Goal: Task Accomplishment & Management: Complete application form

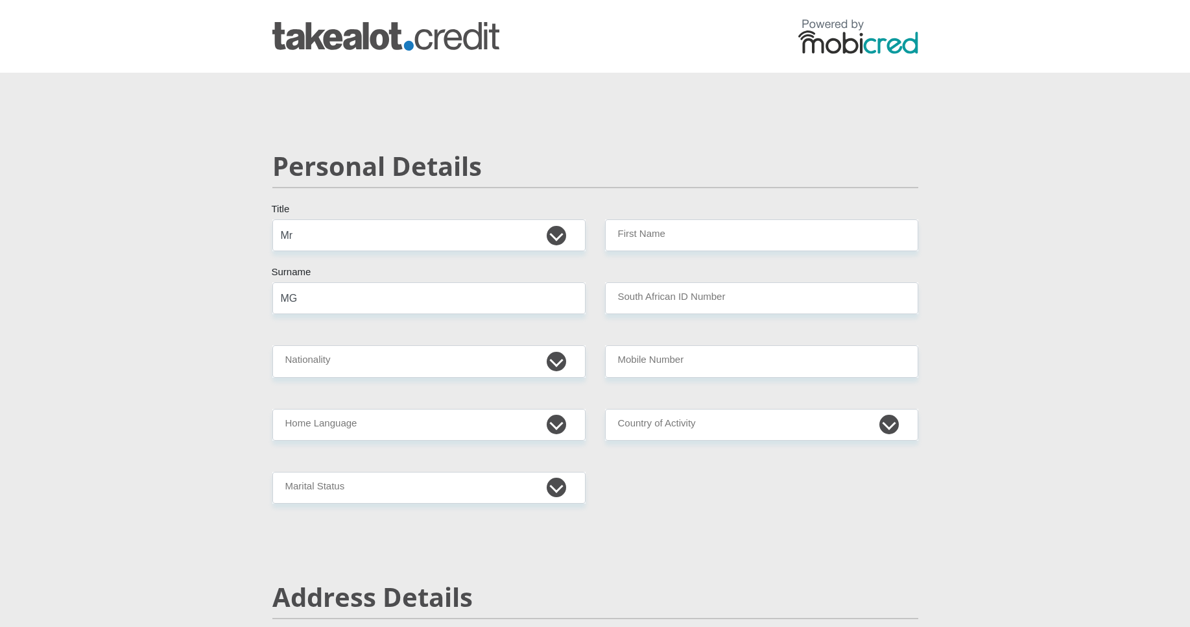
select select "Mr"
type input "MGUNCULU"
click at [721, 242] on input "First Name" at bounding box center [761, 235] width 313 height 32
type input "[PERSON_NAME]"
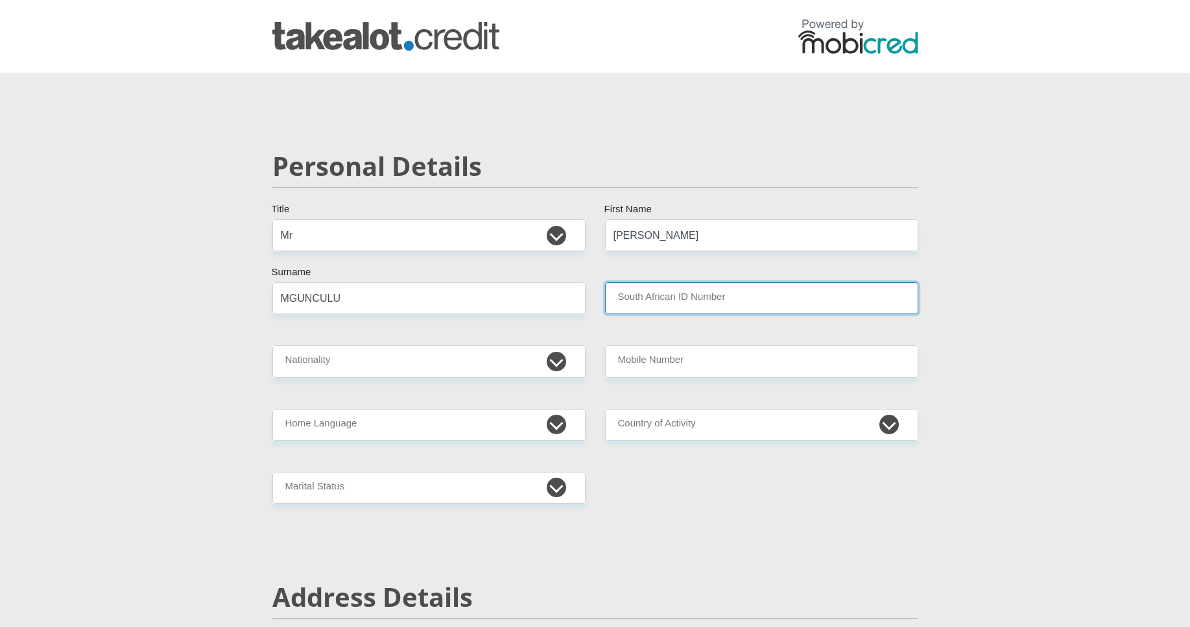
click at [644, 294] on input "South African ID Number" at bounding box center [761, 298] width 313 height 32
type input "0203180834087"
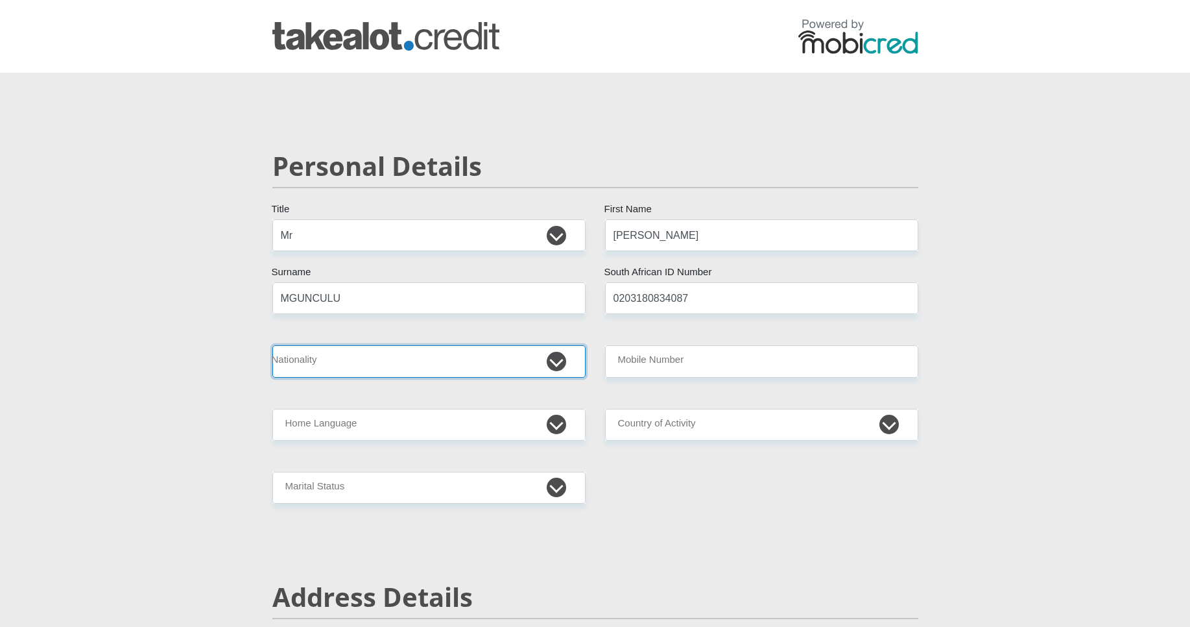
select select "ZAF"
click at [272, 345] on select "[GEOGRAPHIC_DATA] [GEOGRAPHIC_DATA] [GEOGRAPHIC_DATA] [GEOGRAPHIC_DATA] [GEOGRA…" at bounding box center [428, 361] width 313 height 32
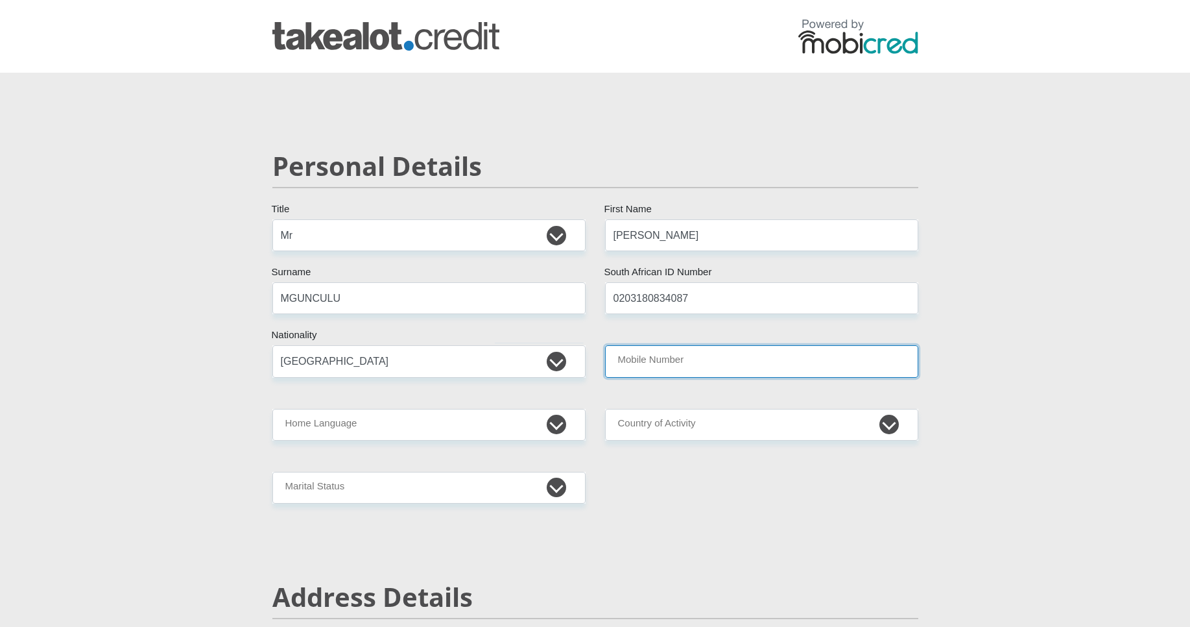
click at [669, 369] on input "Mobile Number" at bounding box center [761, 361] width 313 height 32
type input "0617760262"
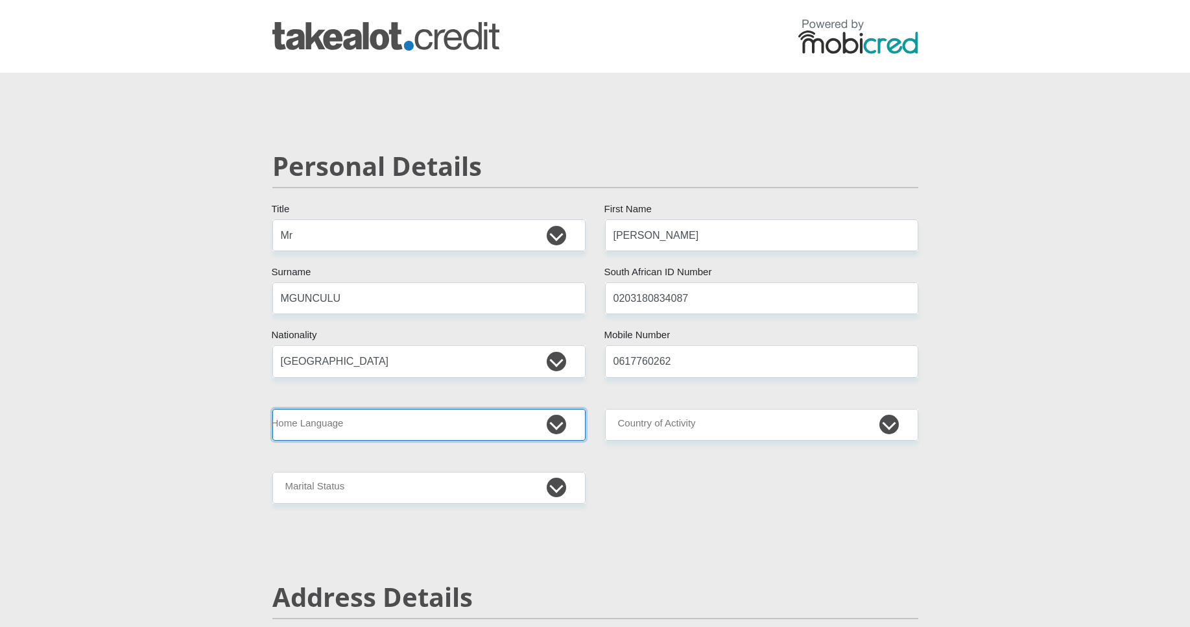
select select "xho"
click at [272, 409] on select "Afrikaans English Sepedi South Ndebele Southern Sotho Swati Tsonga Tswana Venda…" at bounding box center [428, 425] width 313 height 32
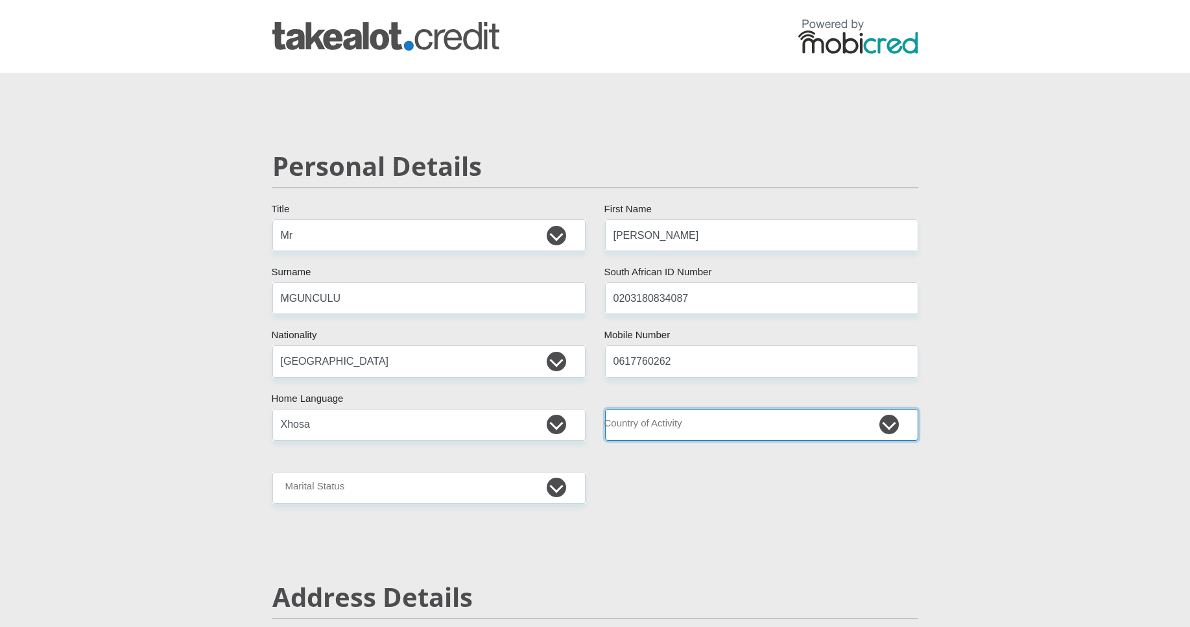
select select "ZAF"
click at [605, 409] on select "[GEOGRAPHIC_DATA] [GEOGRAPHIC_DATA] [GEOGRAPHIC_DATA] [GEOGRAPHIC_DATA] [GEOGRA…" at bounding box center [761, 425] width 313 height 32
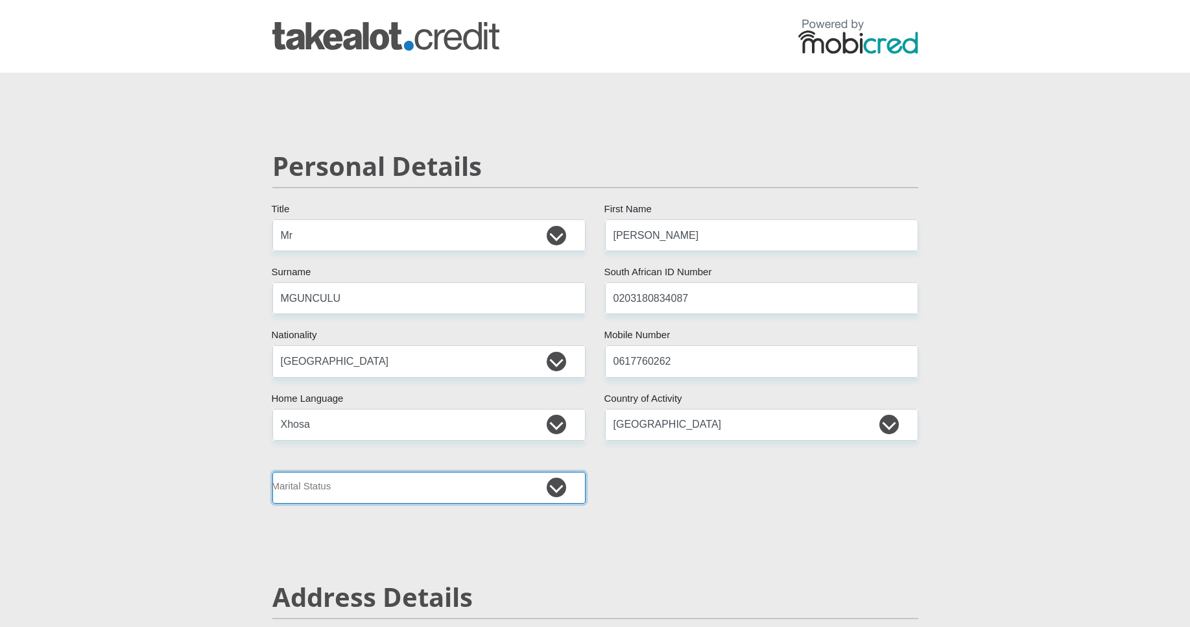
select select "2"
click at [272, 472] on select "Married ANC Single Divorced Widowed Married COP or Customary Law" at bounding box center [428, 488] width 313 height 32
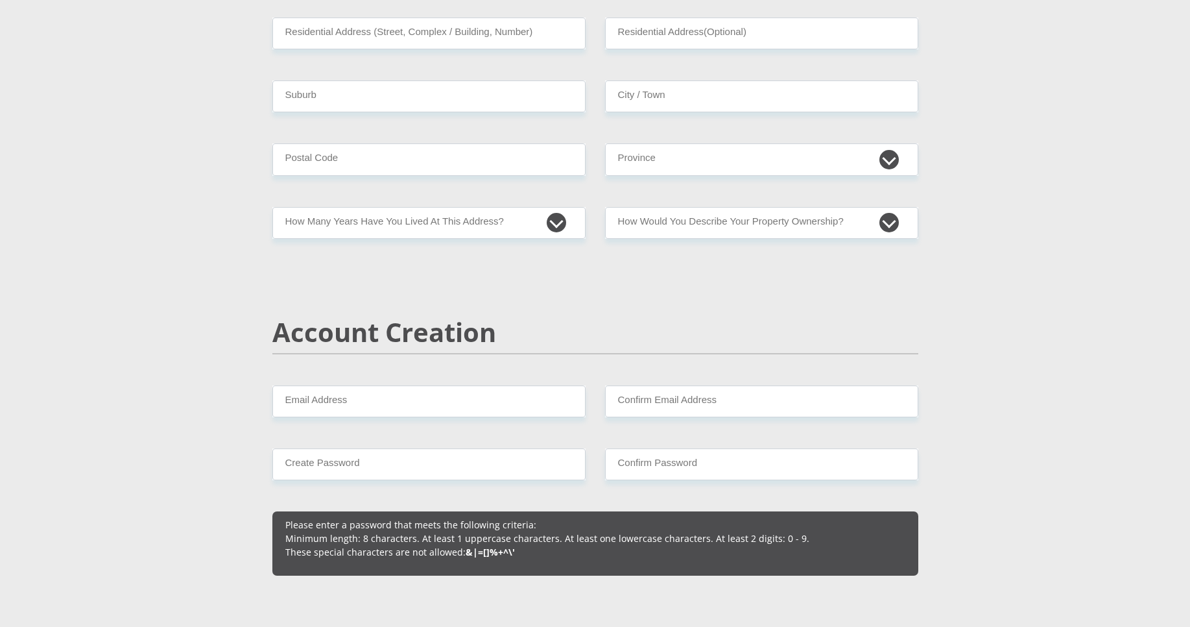
scroll to position [700, 0]
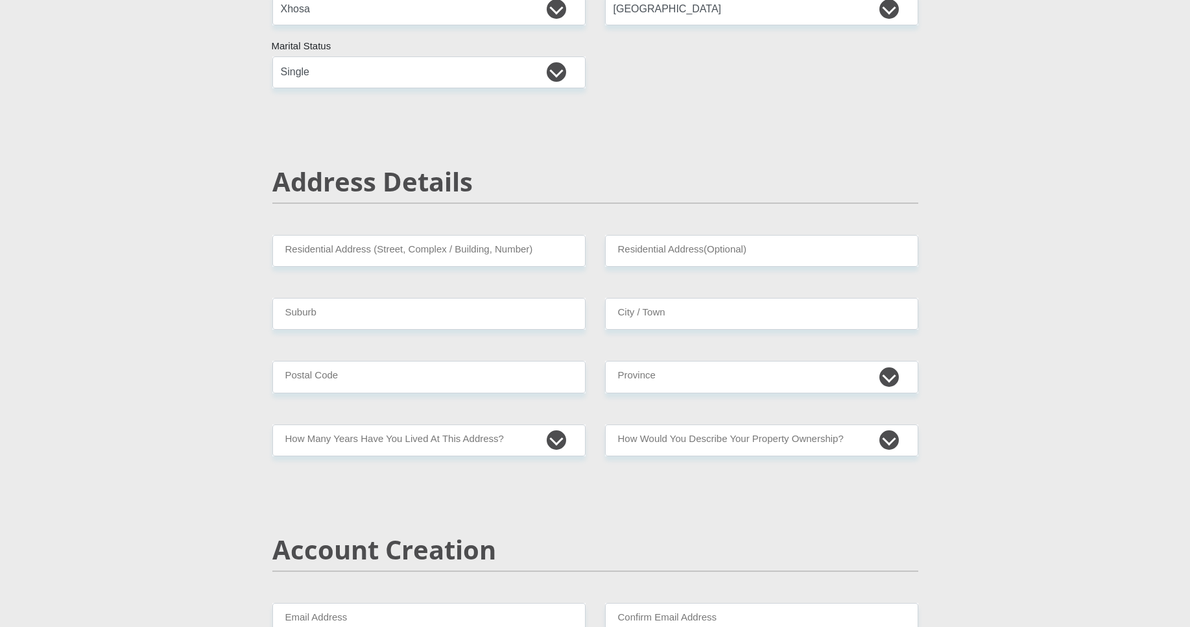
scroll to position [311, 0]
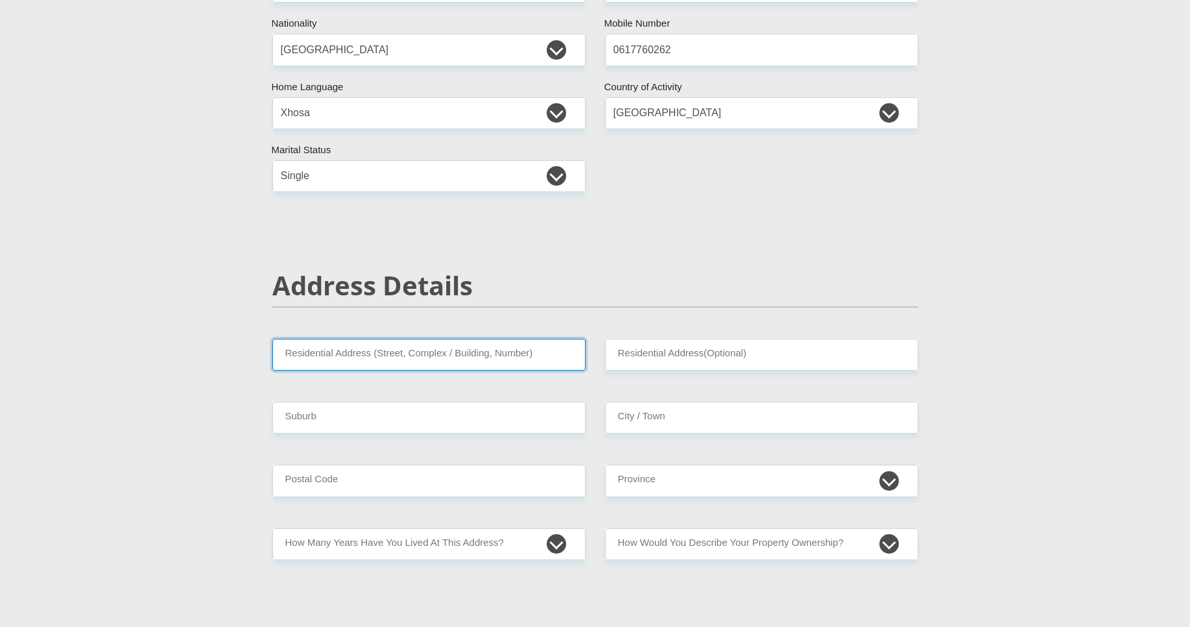
click at [443, 352] on input "Residential Address (Street, Complex / Building, Number)" at bounding box center [428, 355] width 313 height 32
type input "57065 SIMANYE STREET HARARE"
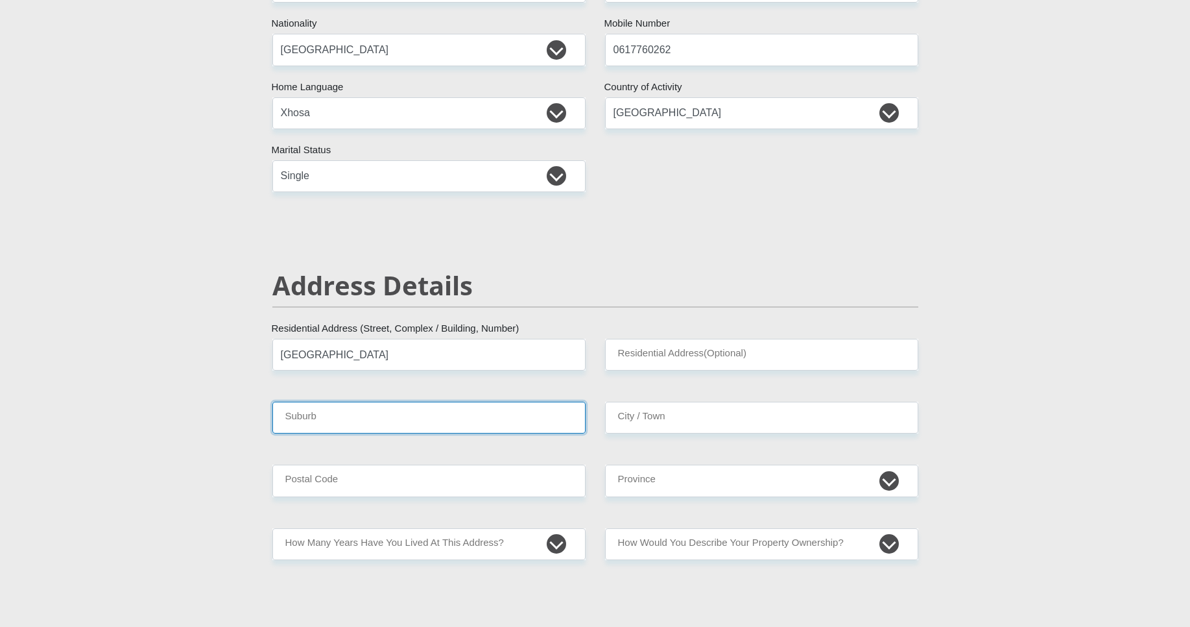
click at [397, 414] on input "Suburb" at bounding box center [428, 417] width 313 height 32
type input "KHAYELITSHA"
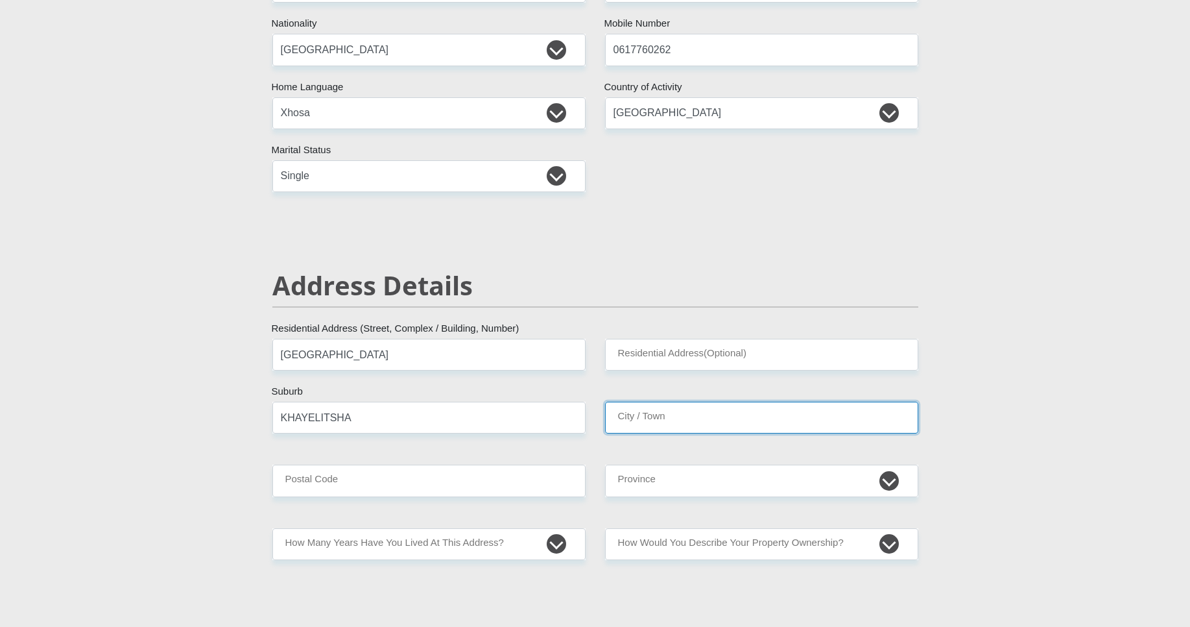
click at [754, 427] on input "City / Town" at bounding box center [761, 417] width 313 height 32
type input "CAPE TOWN"
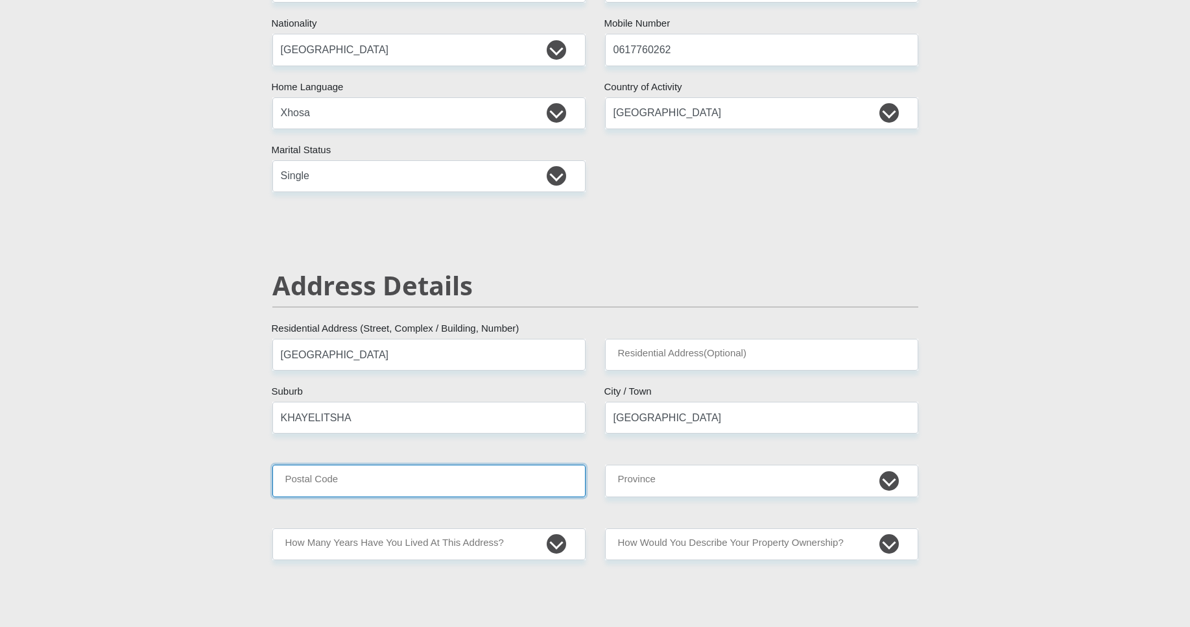
click at [458, 484] on input "Postal Code" at bounding box center [428, 480] width 313 height 32
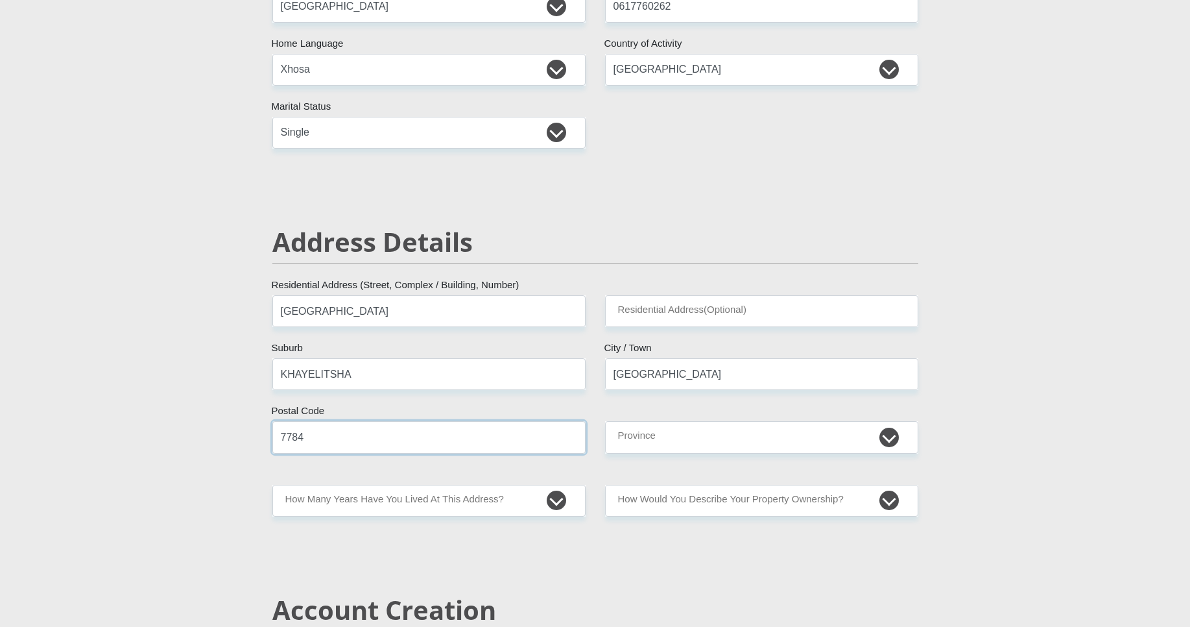
scroll to position [389, 0]
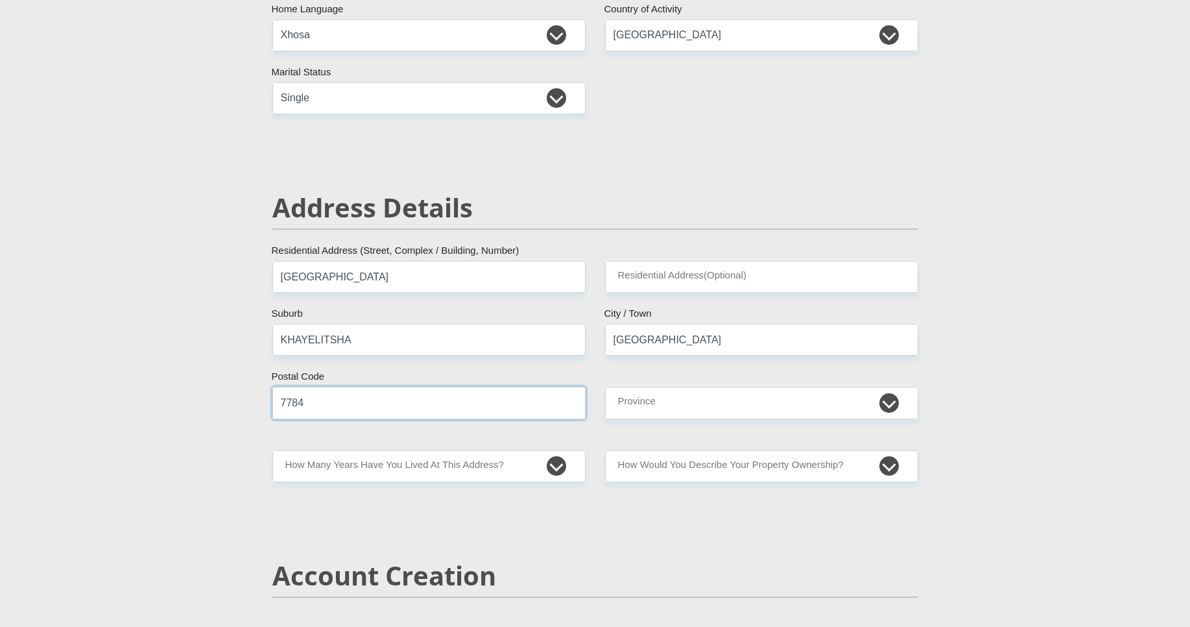
type input "7784"
select select "Western Cape"
click at [605, 387] on select "Eastern Cape Free State Gauteng KwaZulu-Natal Limpopo Mpumalanga Northern Cape …" at bounding box center [761, 403] width 313 height 32
select select "5"
click at [272, 450] on select "less than 1 year 1-3 years 3-5 years 5+ years" at bounding box center [428, 466] width 313 height 32
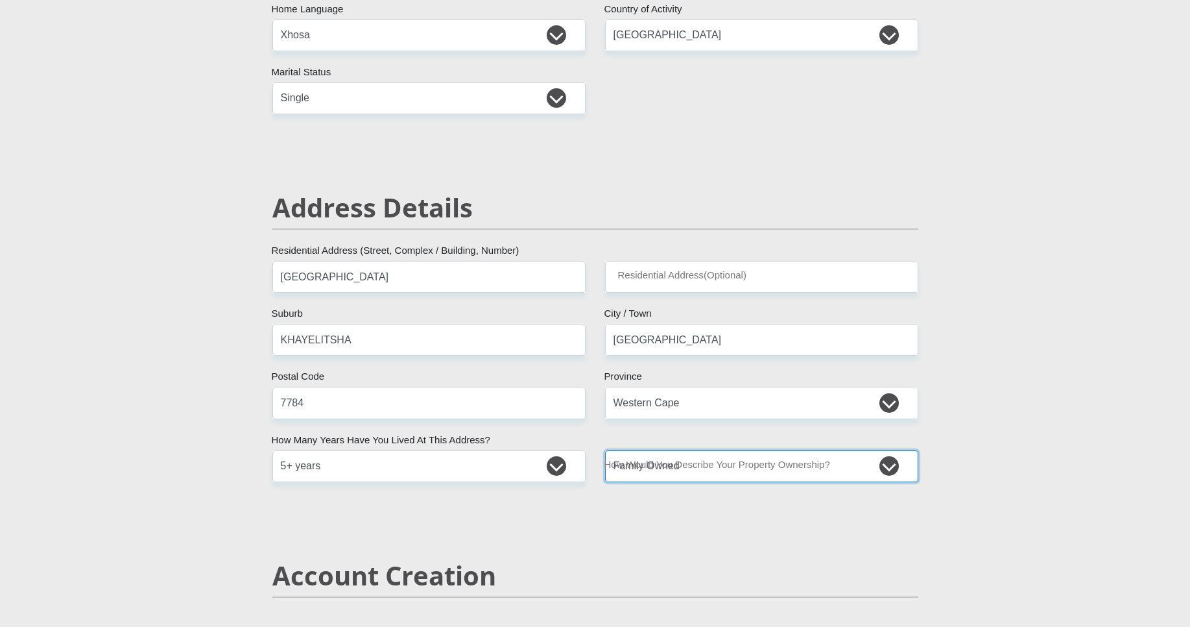
click at [605, 450] on select "Owned Rented Family Owned Company Dwelling" at bounding box center [761, 466] width 313 height 32
select select "Owned"
click at [605, 450] on select "Owned Rented Family Owned Company Dwelling" at bounding box center [761, 466] width 313 height 32
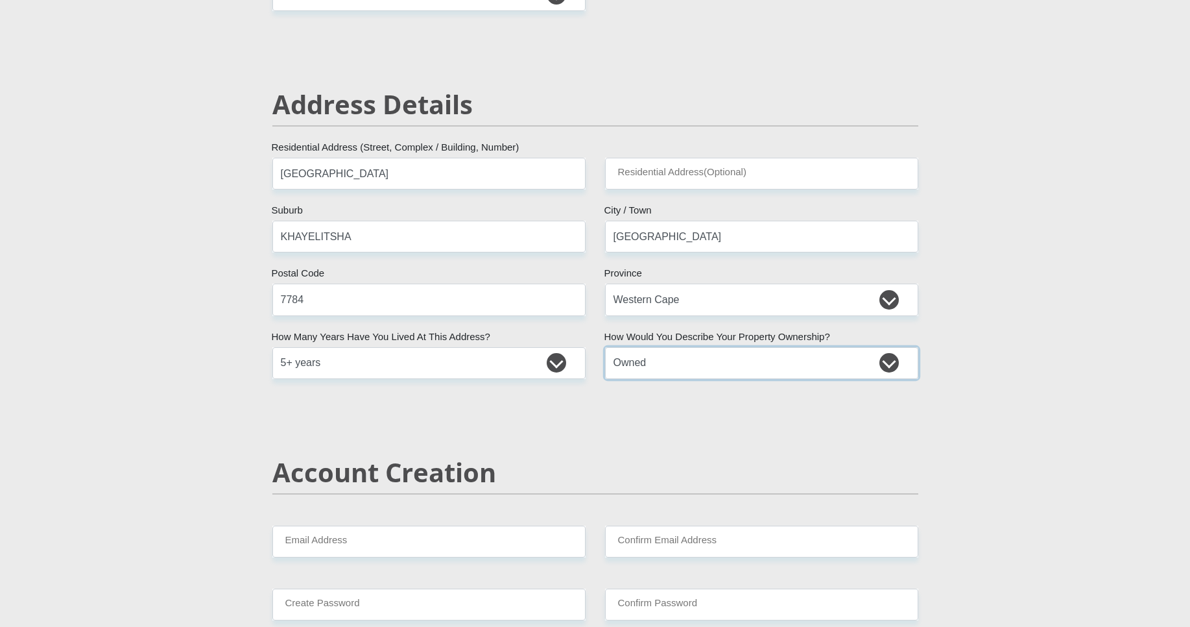
scroll to position [700, 0]
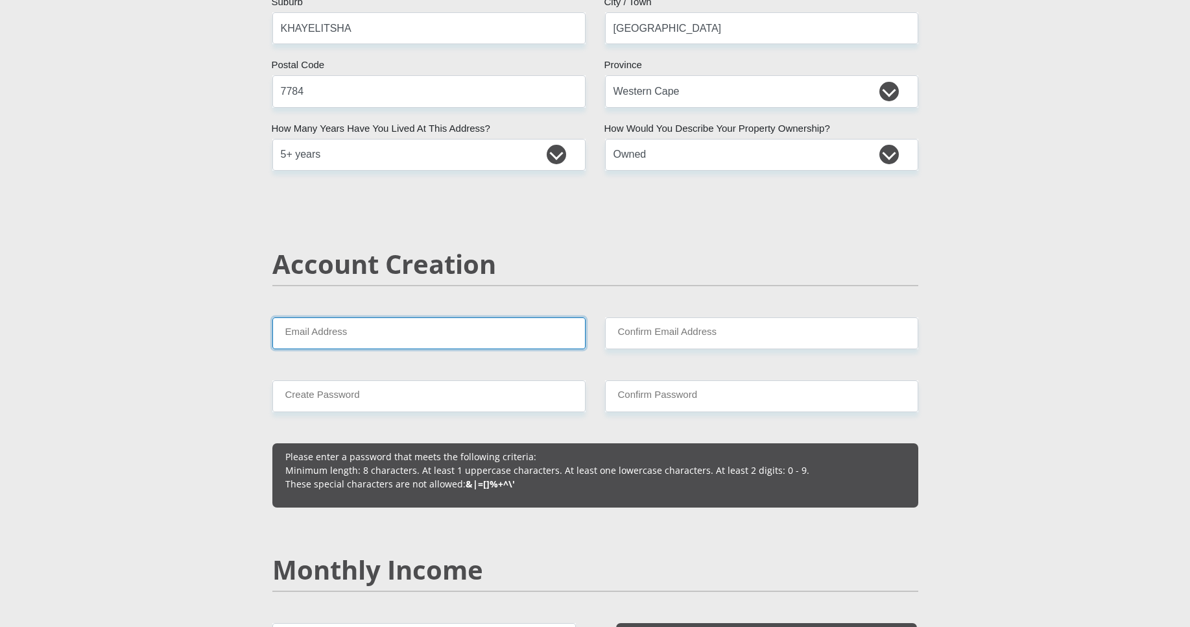
click at [394, 332] on input "Email Address" at bounding box center [428, 333] width 313 height 32
type input "yolanda.mgunculu@takealot.net"
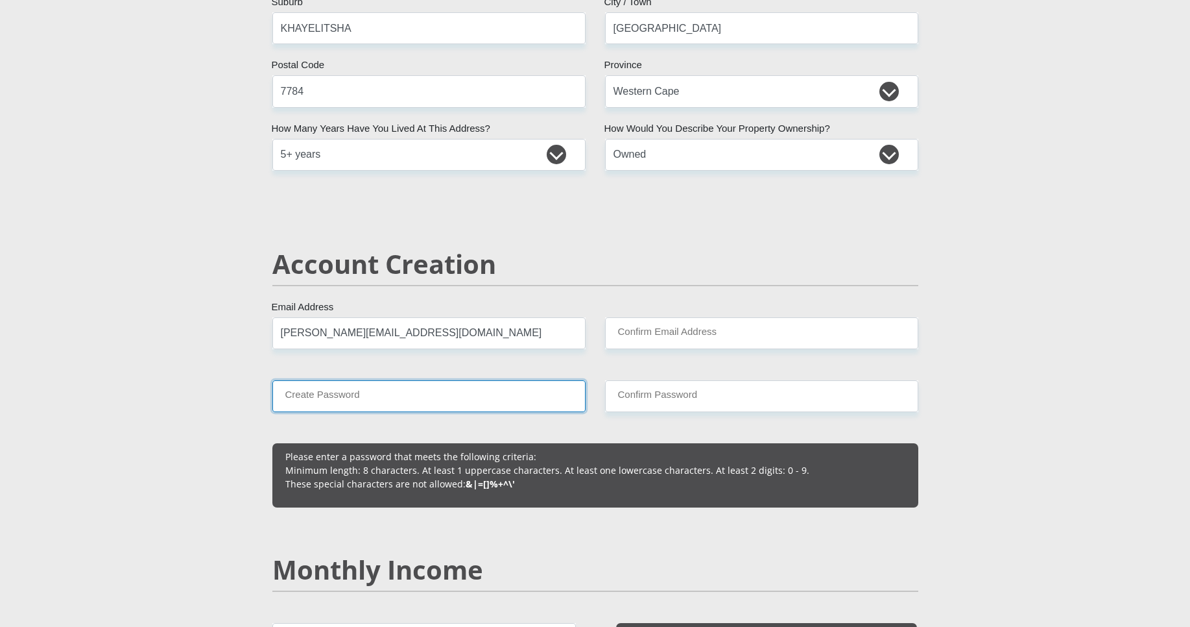
click at [320, 398] on input "Create Password" at bounding box center [428, 396] width 313 height 32
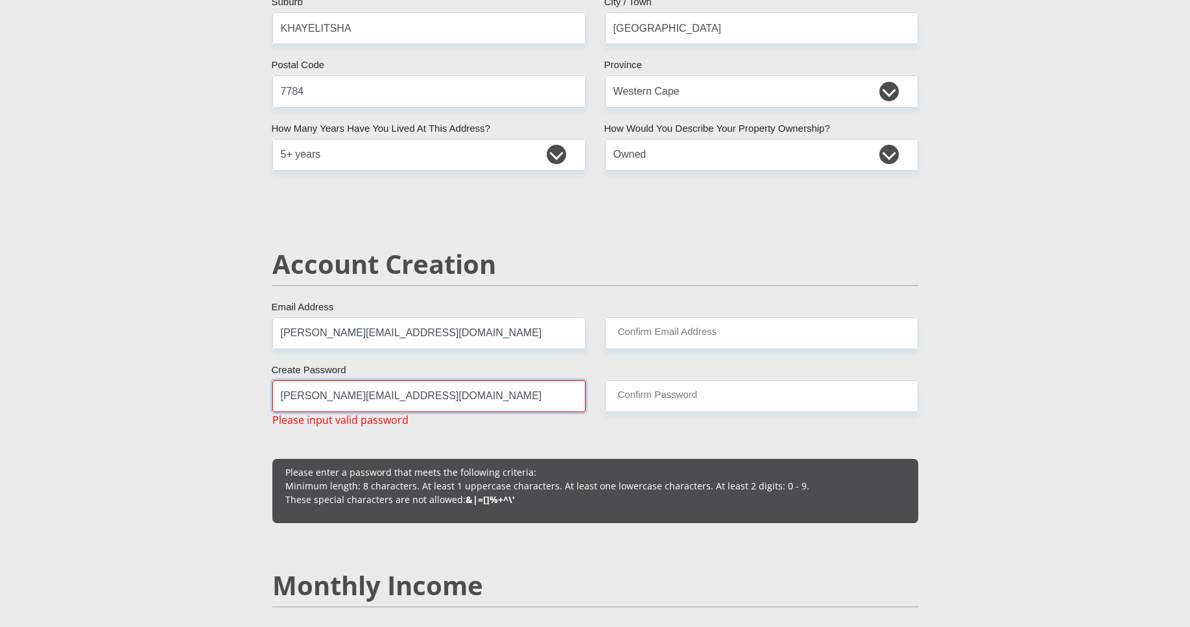
type input "yolanda.mgunculu@takealot.net"
click at [612, 339] on input "Confirm Email Address" at bounding box center [761, 333] width 313 height 32
type input "yolanda.mgunculu@takealot.net"
drag, startPoint x: 483, startPoint y: 392, endPoint x: 274, endPoint y: 392, distance: 208.2
click at [274, 392] on input "yolanda.mgunculu@takealot.net" at bounding box center [428, 396] width 313 height 32
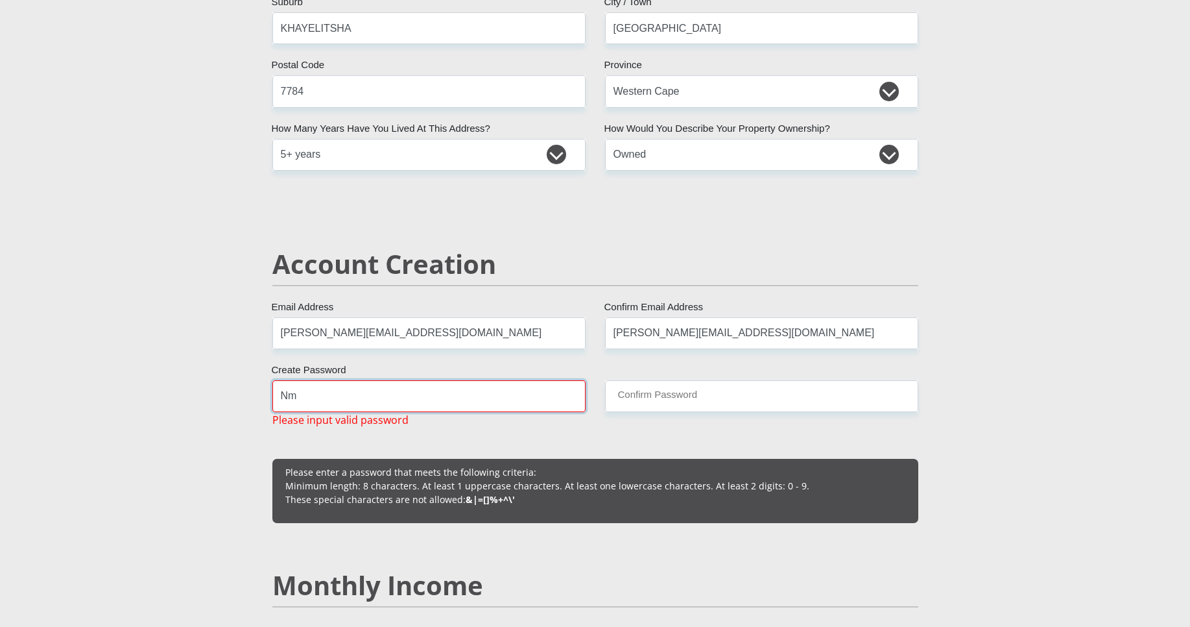
type input "N"
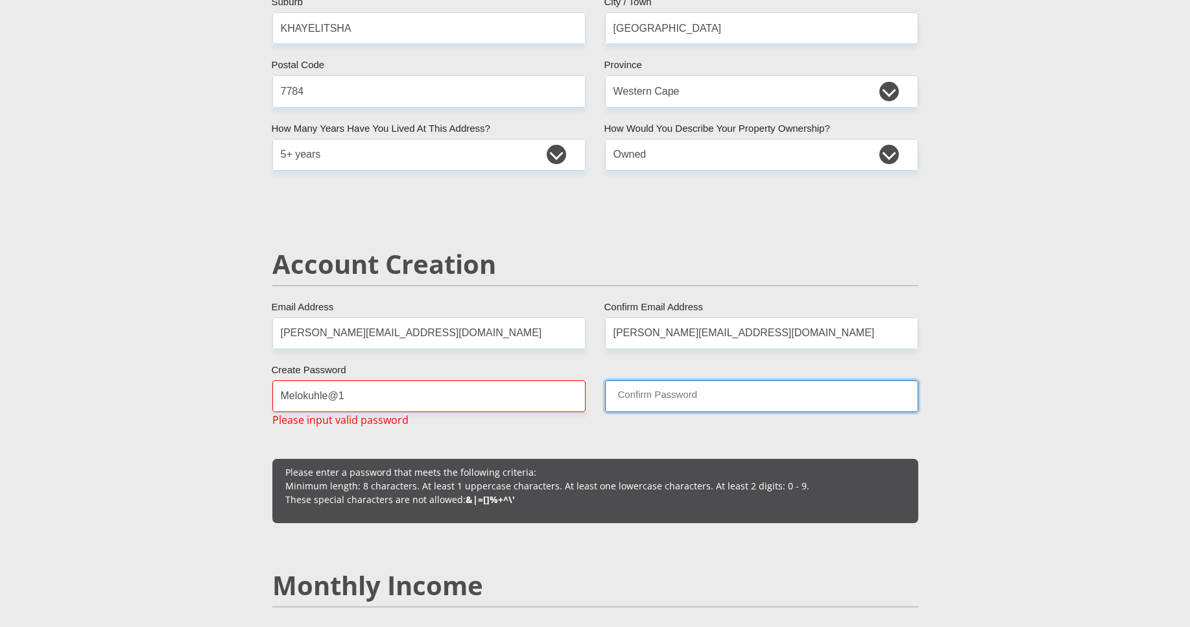
click at [638, 399] on input "Confirm Password" at bounding box center [761, 396] width 313 height 32
click at [688, 399] on input "Confirm Password" at bounding box center [761, 396] width 313 height 32
click at [663, 398] on input "Confirm Password" at bounding box center [761, 396] width 313 height 32
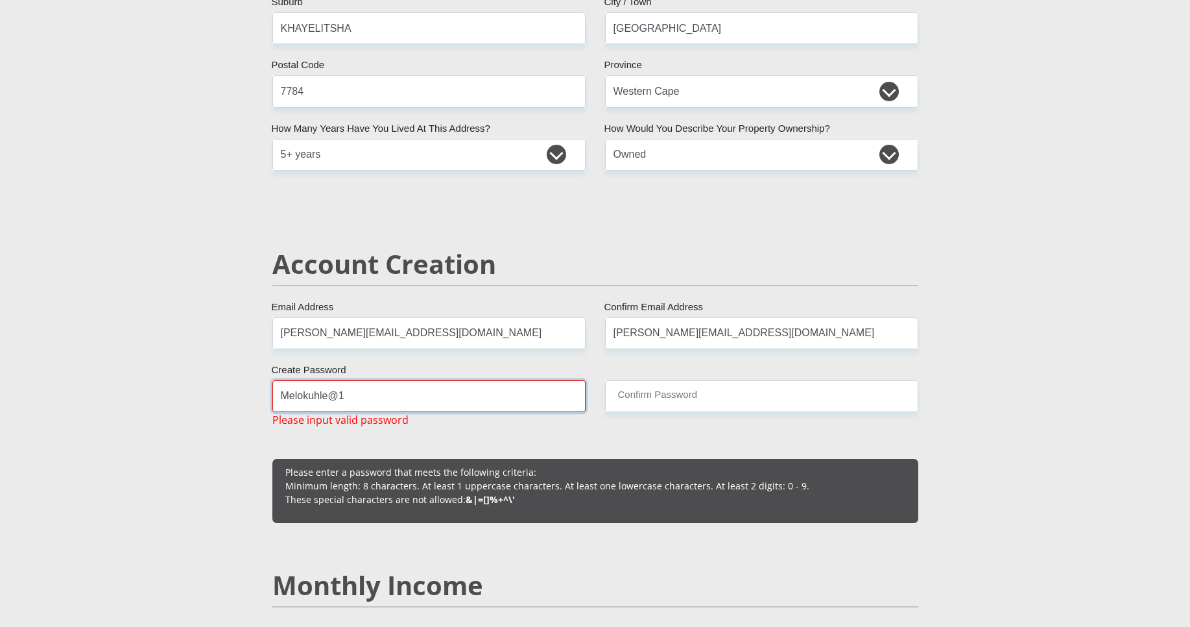
click at [451, 388] on input "Melokuhle@1" at bounding box center [428, 396] width 313 height 32
click at [453, 389] on input "Melokuhle@1" at bounding box center [428, 396] width 313 height 32
click at [344, 400] on input "Melokuhle@1" at bounding box center [428, 396] width 313 height 32
type input "M"
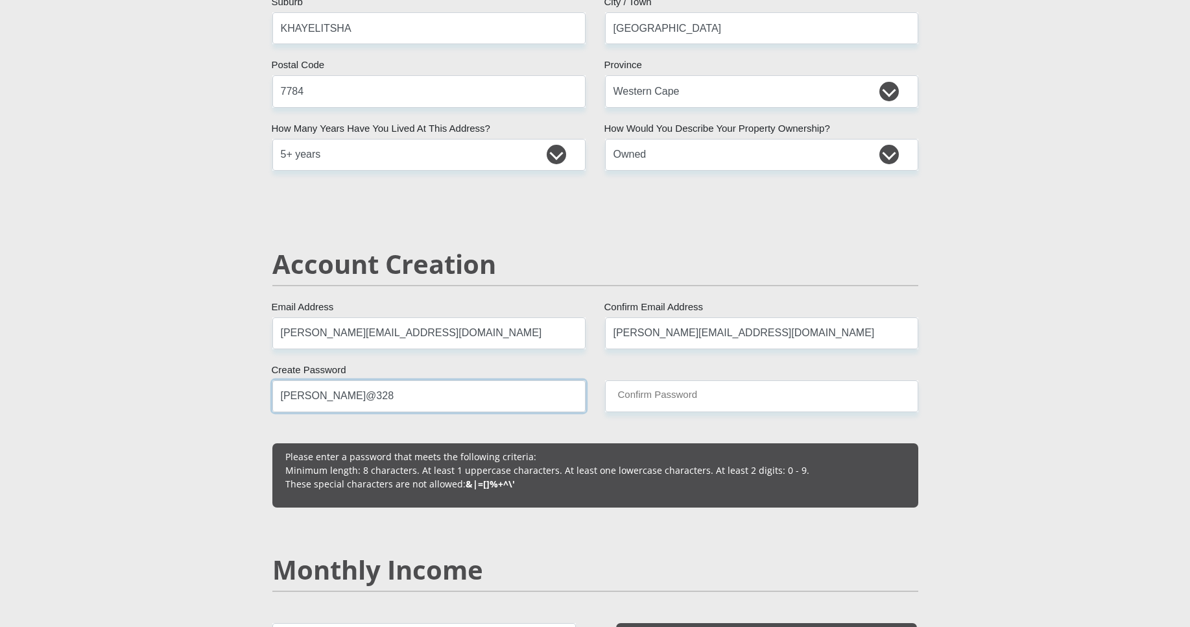
type input "Yolanda@328"
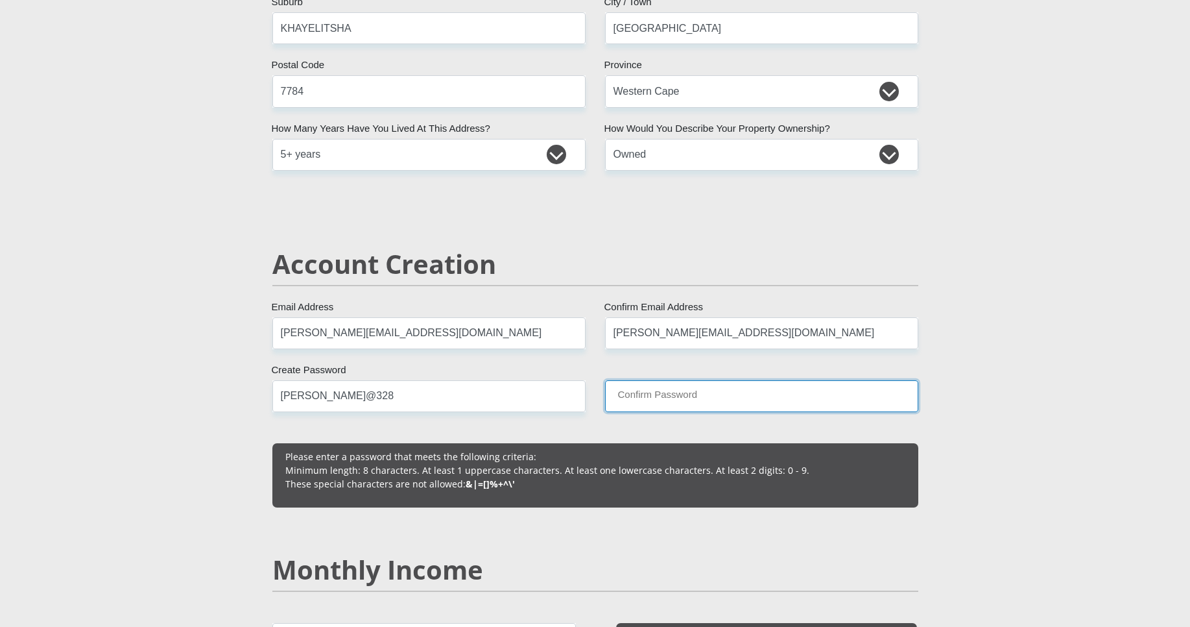
drag, startPoint x: 792, startPoint y: 399, endPoint x: 787, endPoint y: 387, distance: 12.5
click at [793, 401] on input "Confirm Password" at bounding box center [761, 396] width 313 height 32
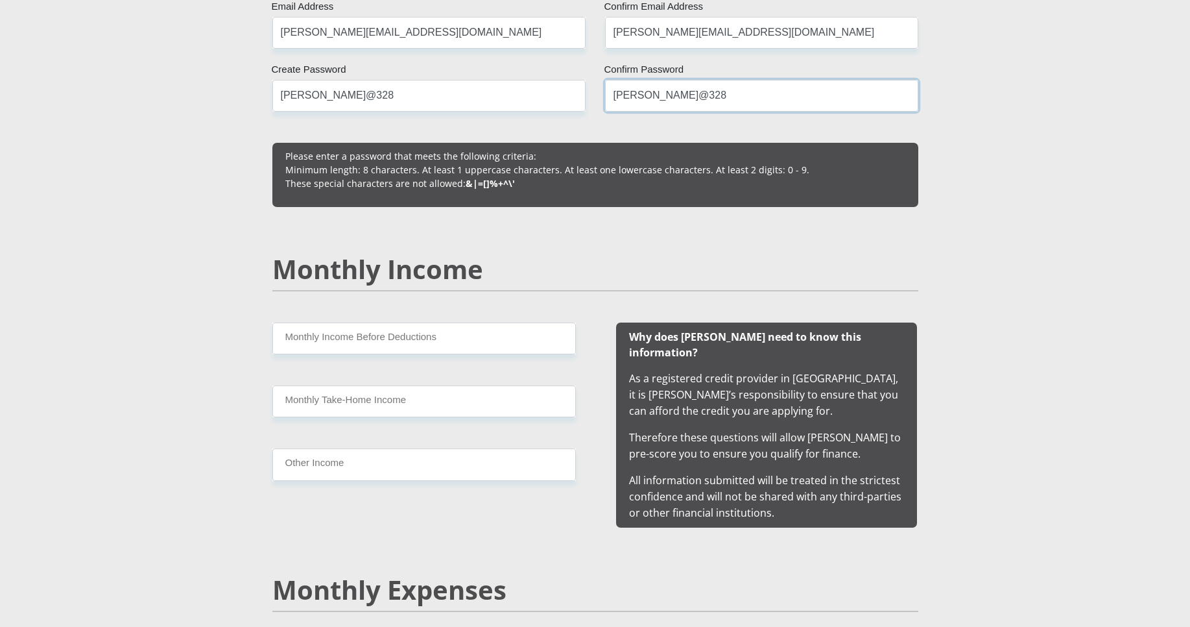
scroll to position [1090, 0]
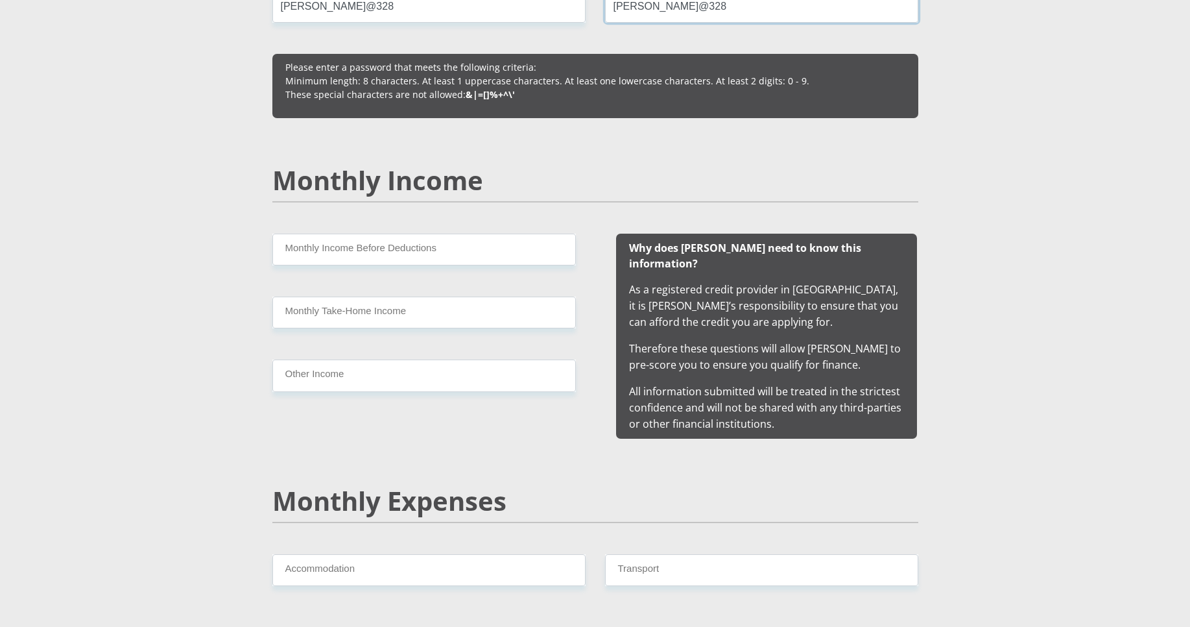
type input "Yolanda@328"
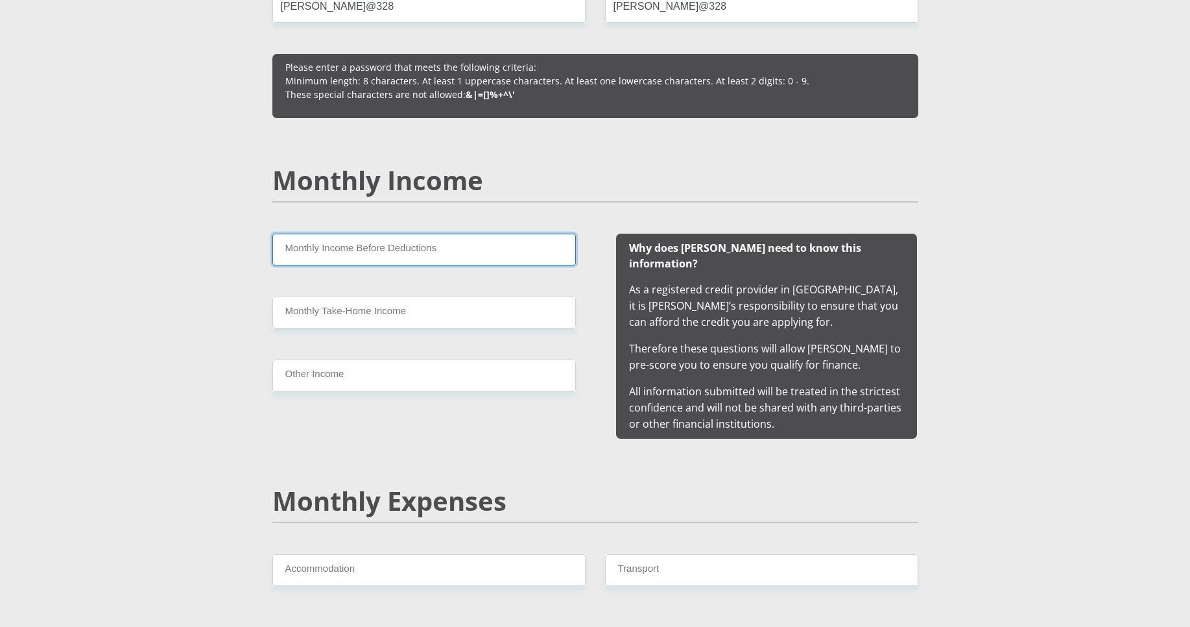
drag, startPoint x: 418, startPoint y: 256, endPoint x: 449, endPoint y: 263, distance: 31.2
click at [418, 256] on input "Monthly Income Before Deductions" at bounding box center [424, 249] width 304 height 32
type input "6800"
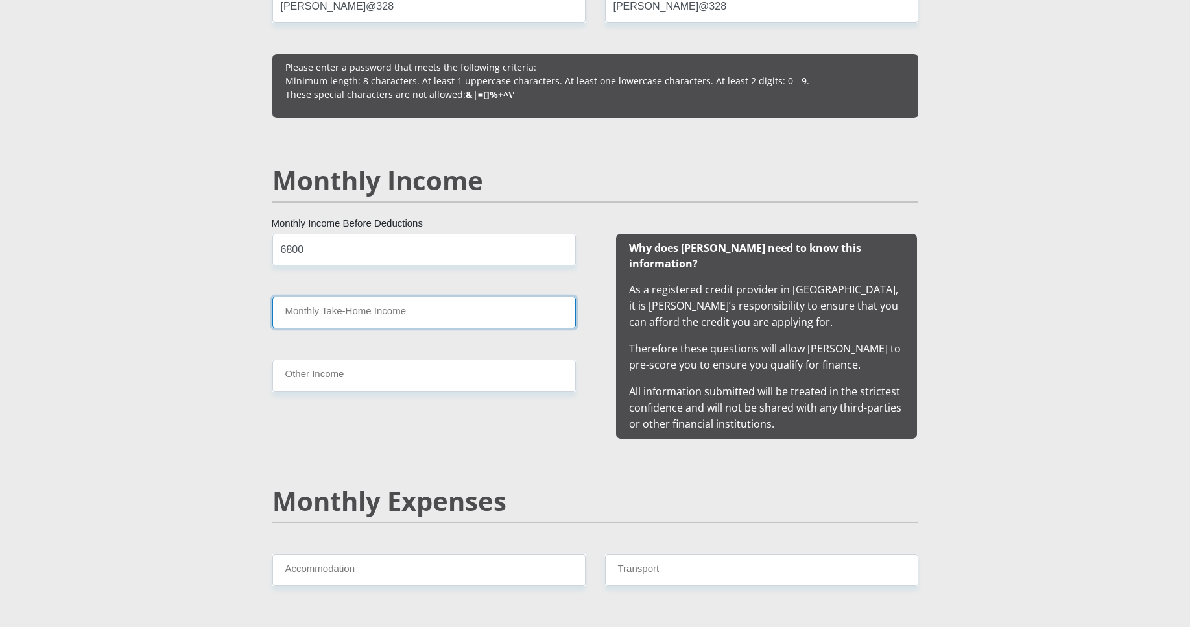
click at [350, 309] on input "Monthly Take-Home Income" at bounding box center [424, 312] width 304 height 32
type input "6800"
click at [314, 248] on input "6800" at bounding box center [424, 249] width 304 height 32
type input "6900"
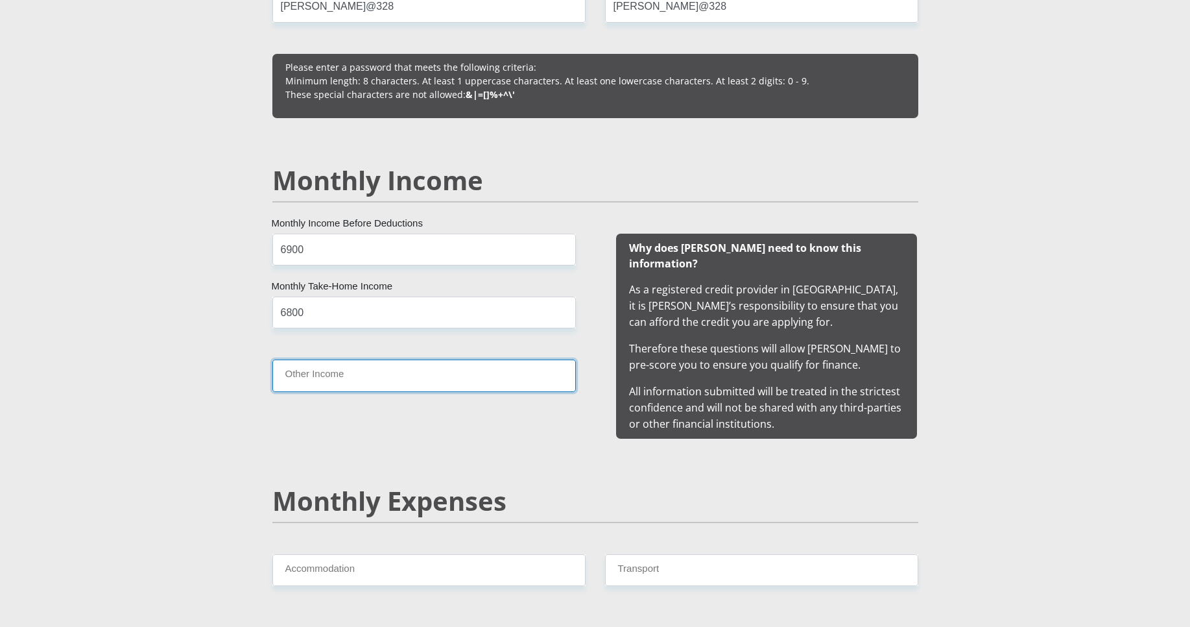
click at [326, 383] on input "Other Income" at bounding box center [424, 375] width 304 height 32
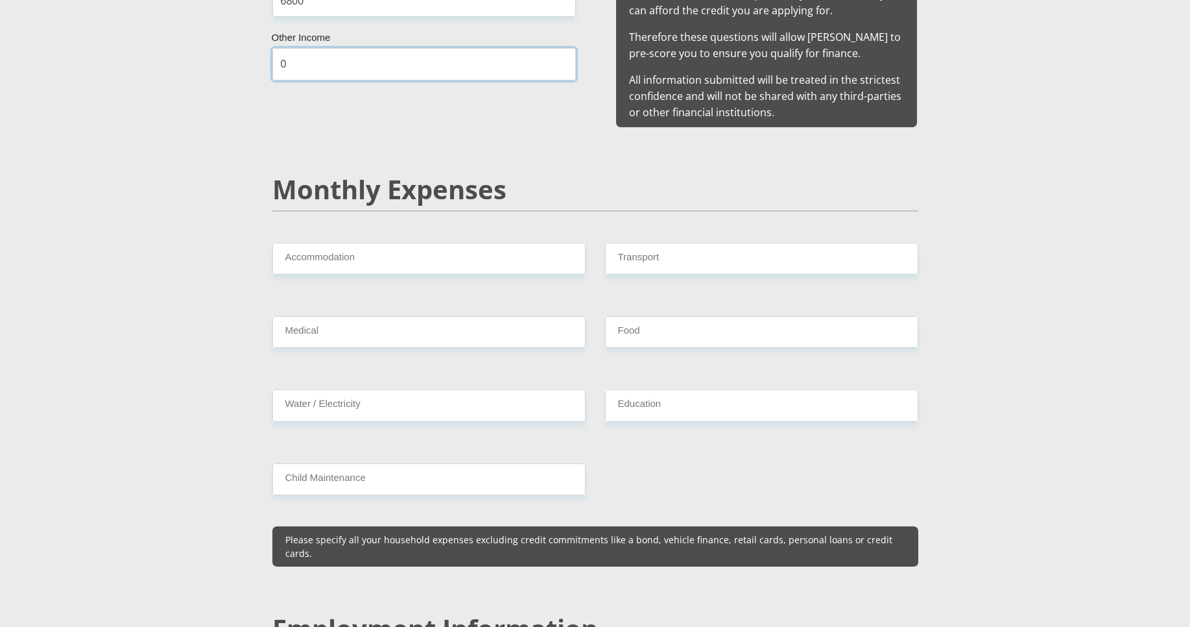
scroll to position [1479, 0]
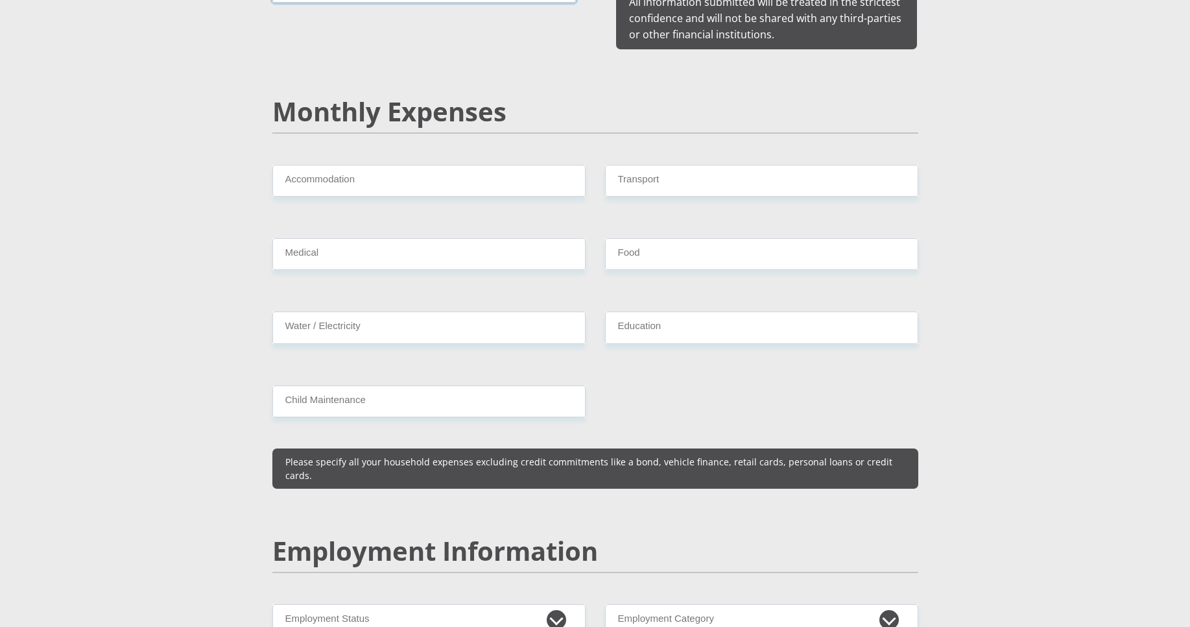
type input "0"
click at [322, 172] on input "Accommodation" at bounding box center [428, 181] width 313 height 32
type input "0"
drag, startPoint x: 610, startPoint y: 169, endPoint x: 606, endPoint y: 182, distance: 14.0
click at [606, 184] on div "Transport" at bounding box center [761, 186] width 333 height 42
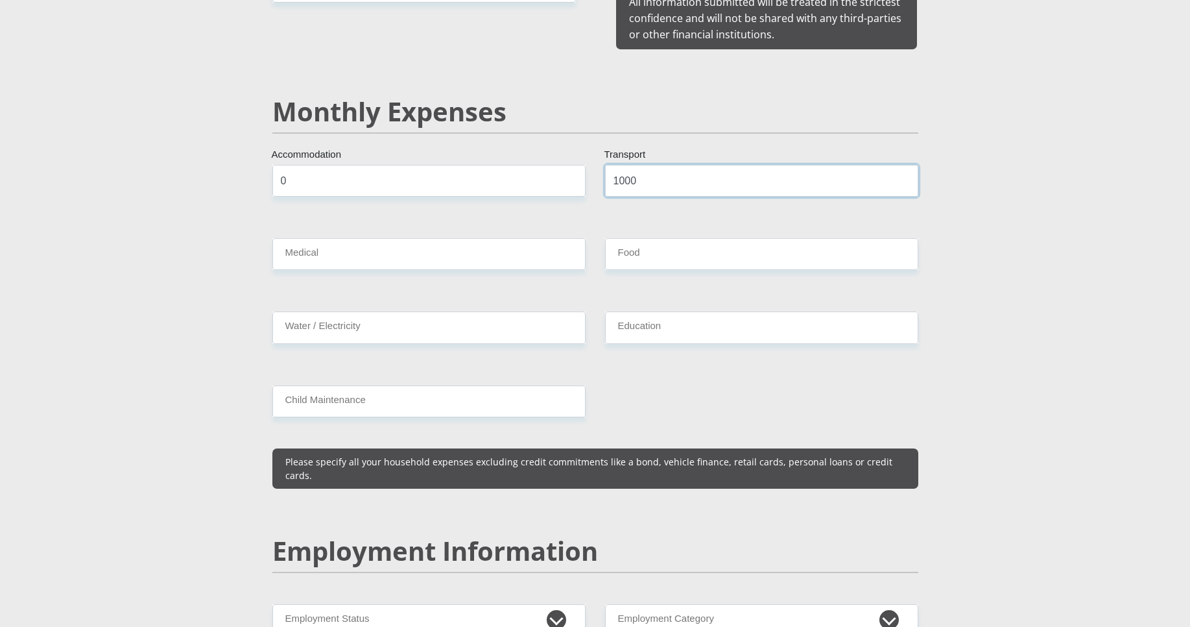
type input "1000"
click at [418, 170] on input "0" at bounding box center [428, 181] width 313 height 32
click at [410, 248] on input "Medical" at bounding box center [428, 254] width 313 height 32
type input "1"
type input "500"
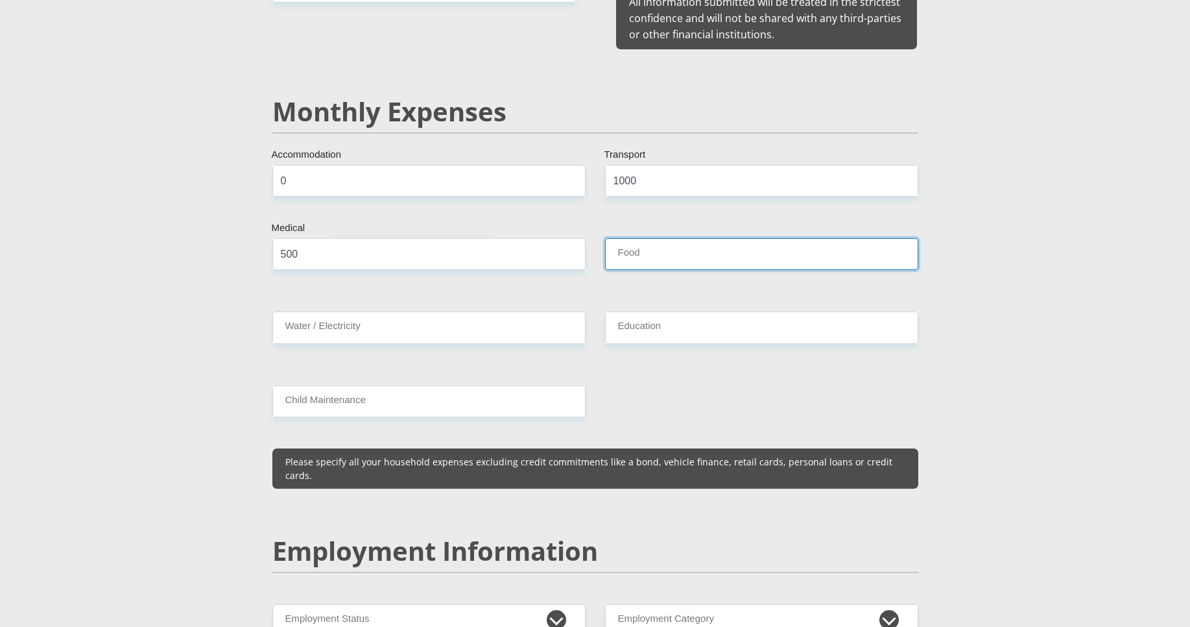
click at [641, 241] on input "Food" at bounding box center [761, 254] width 313 height 32
type input "1000"
click at [343, 312] on input "Water / Electricity" at bounding box center [428, 327] width 313 height 32
type input "0"
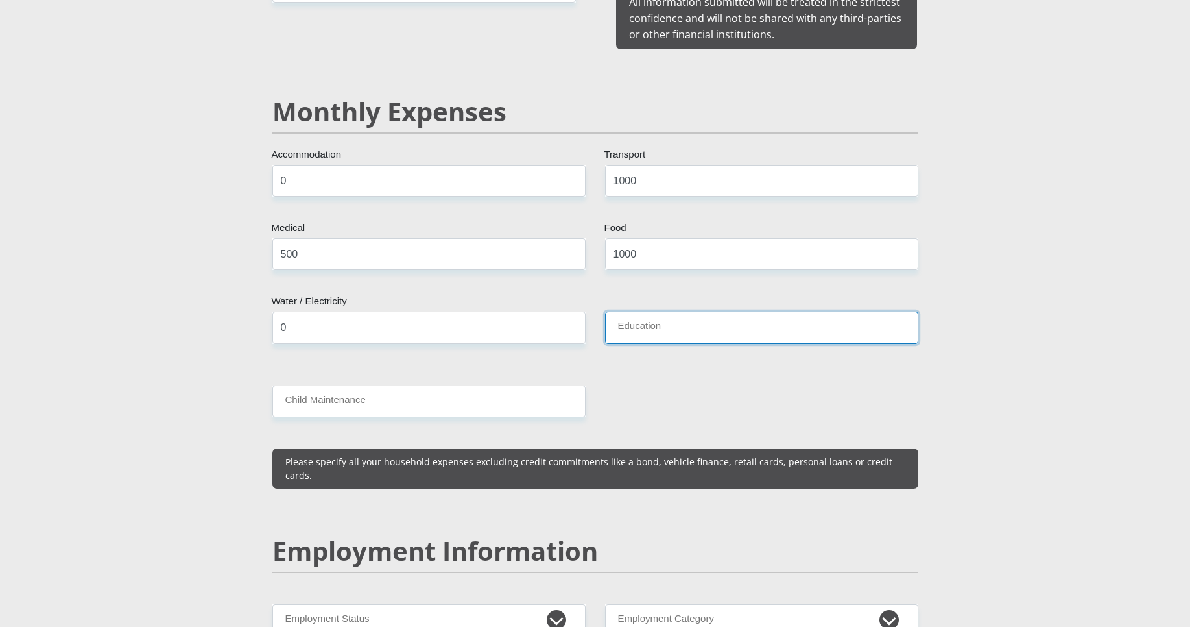
click at [654, 314] on input "Education" at bounding box center [761, 327] width 313 height 32
type input "0"
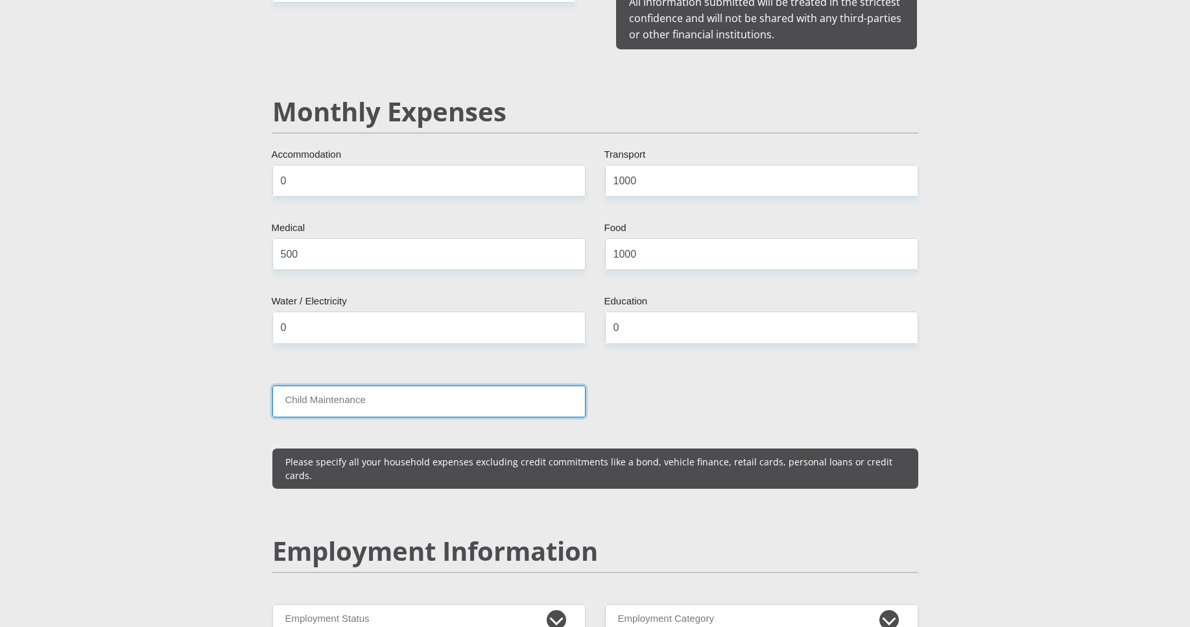
click at [318, 386] on input "Child Maintenance" at bounding box center [428, 401] width 313 height 32
type input "1500"
click at [316, 173] on input "0" at bounding box center [428, 181] width 313 height 32
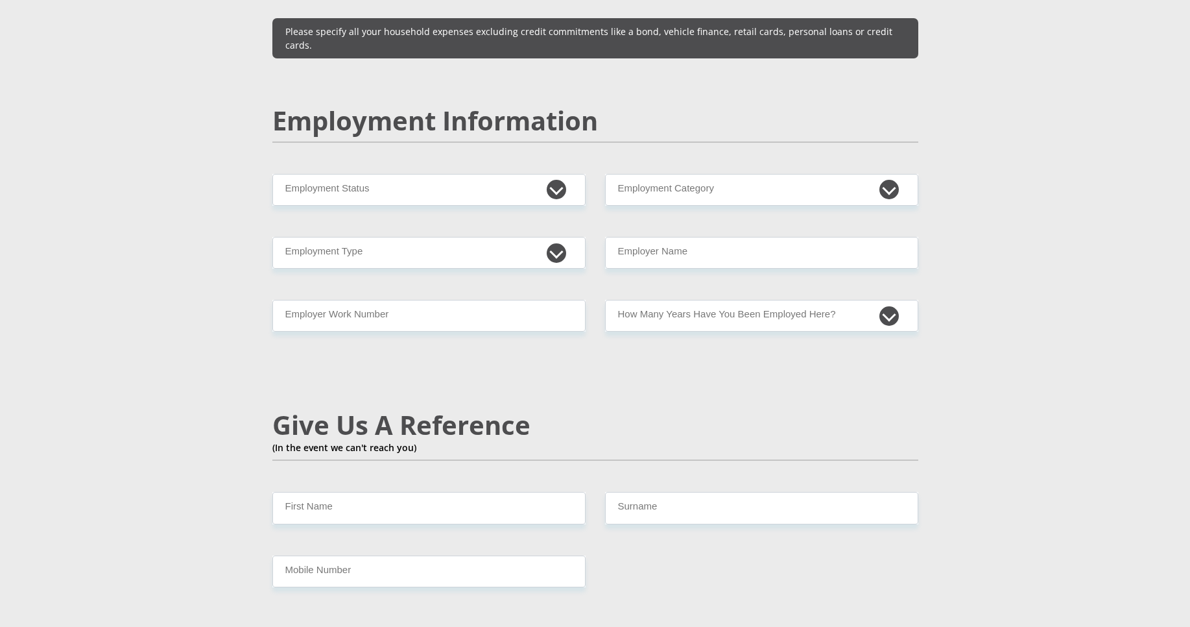
scroll to position [1946, 0]
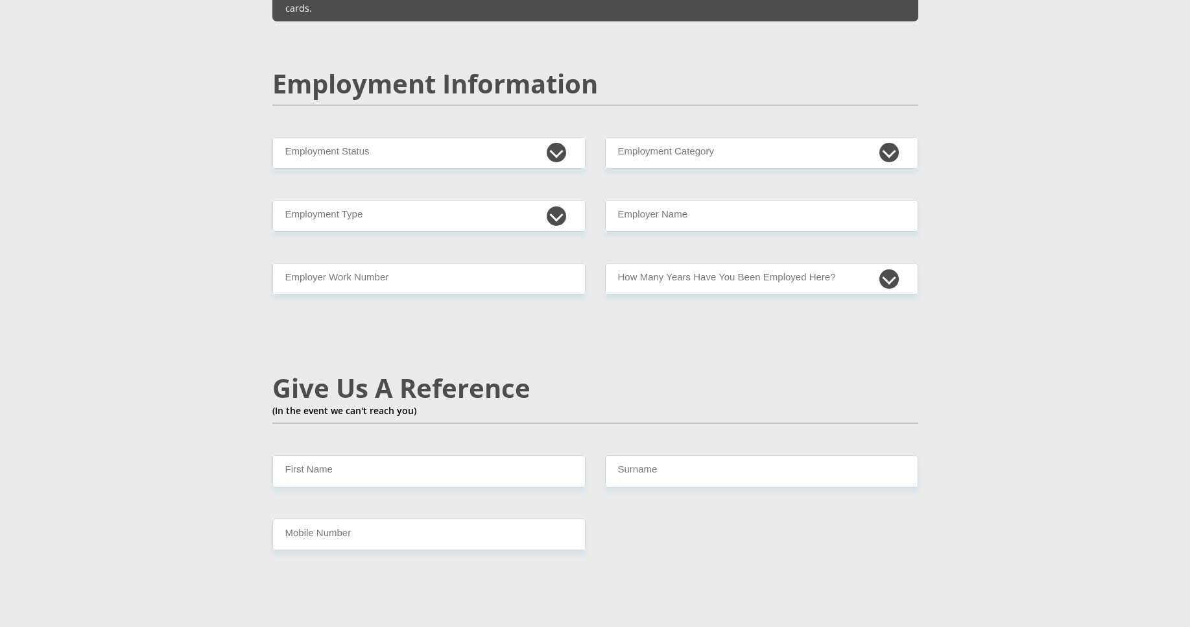
type input "1000"
select select "1"
click at [272, 137] on select "Permanent/Full-time Part-time/Casual Contract Worker Self-Employed Housewife Re…" at bounding box center [428, 153] width 313 height 32
select select "Unknown/Other"
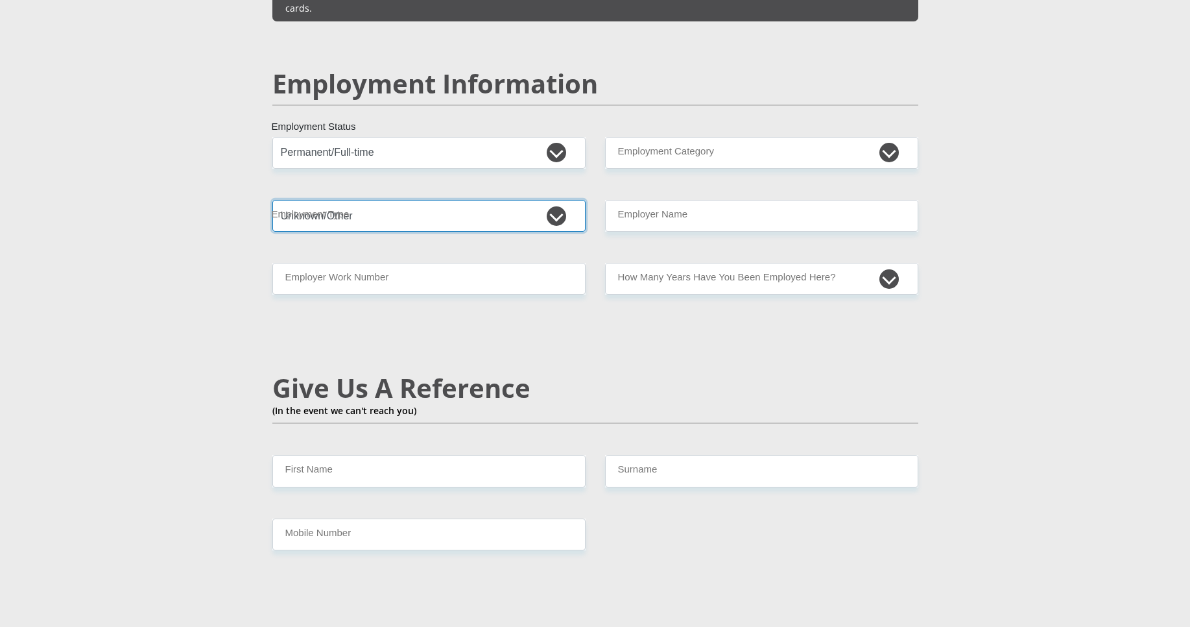
click at [272, 200] on select "College/Lecturer Craft Seller Creative Driver Executive Farmer Forces - Non Com…" at bounding box center [428, 216] width 313 height 32
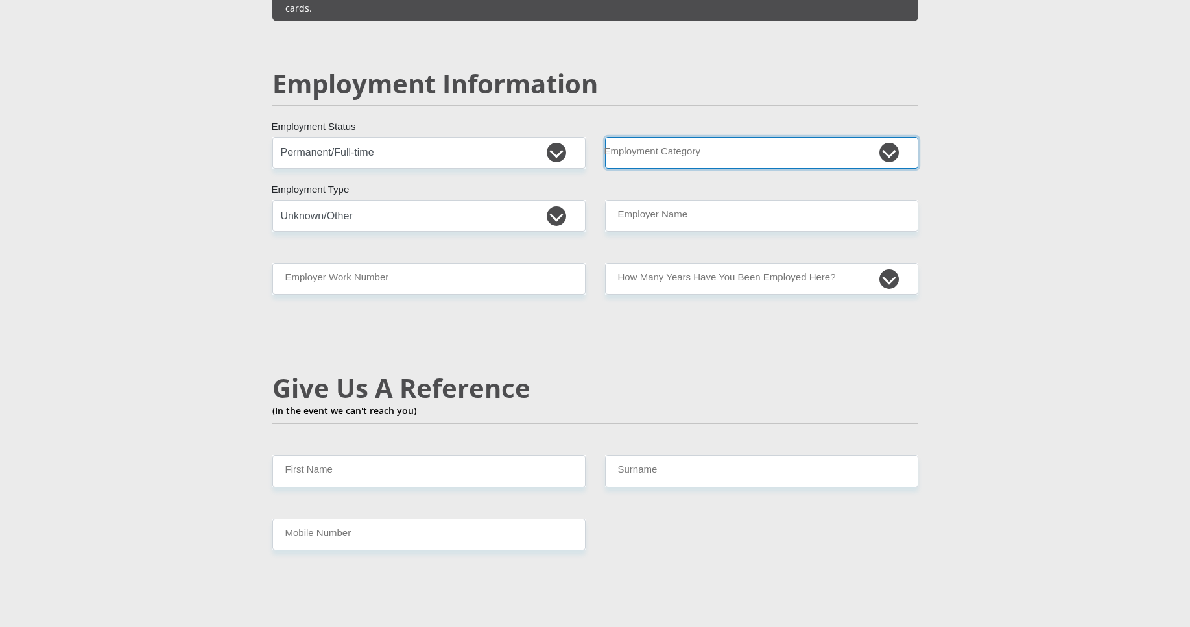
select select "71"
click at [605, 137] on select "AGRICULTURE ALCOHOL & TOBACCO CONSTRUCTION MATERIALS METALLURGY EQUIPMENT FOR R…" at bounding box center [761, 153] width 313 height 32
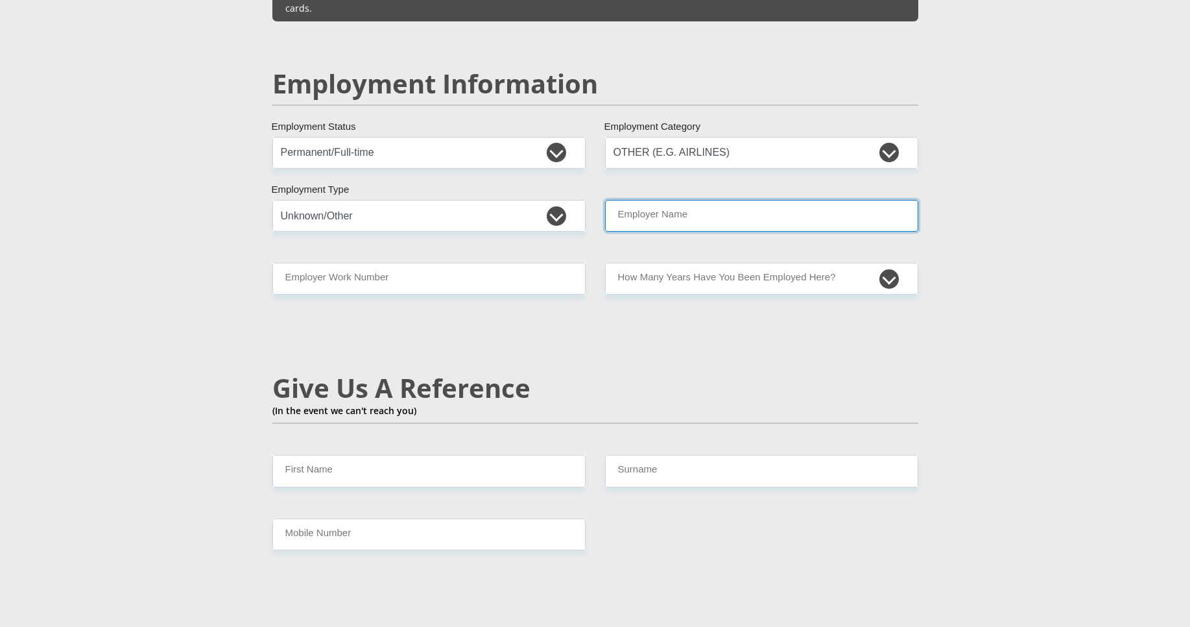
click at [710, 200] on input "Employer Name" at bounding box center [761, 216] width 313 height 32
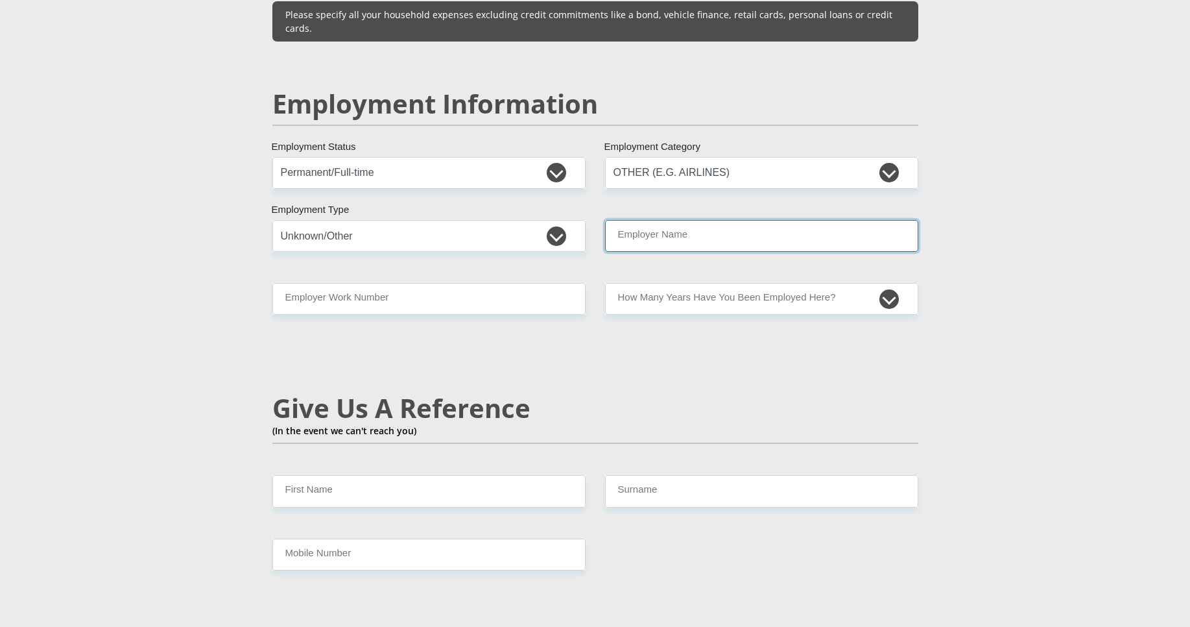
scroll to position [1868, 0]
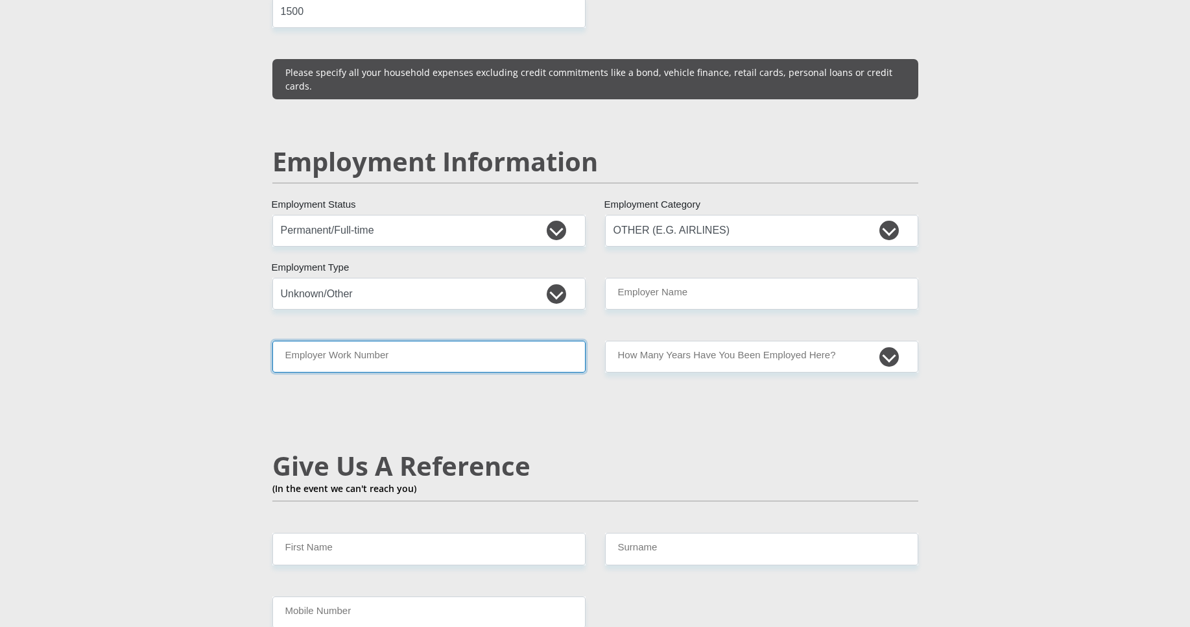
click at [325, 341] on input "Employer Work Number" at bounding box center [428, 357] width 313 height 32
paste input "PER-007485"
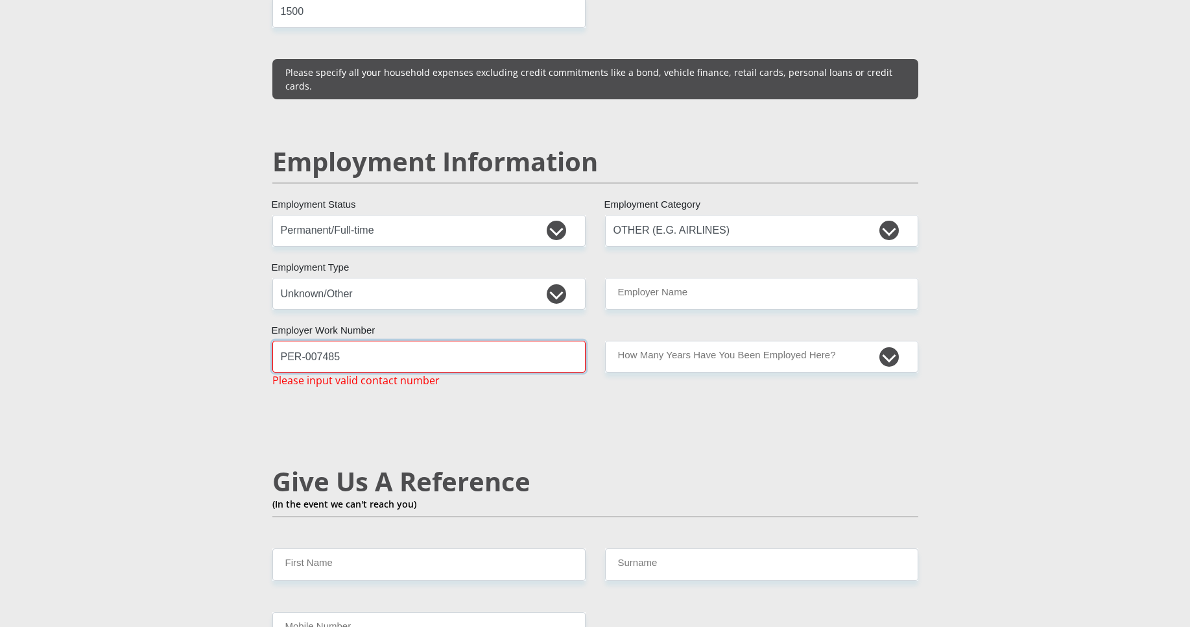
drag, startPoint x: 304, startPoint y: 328, endPoint x: 278, endPoint y: 317, distance: 28.8
click at [278, 341] on input "PER-007485" at bounding box center [428, 357] width 313 height 32
type input "007485"
click at [675, 278] on input "Employer Name" at bounding box center [761, 294] width 313 height 32
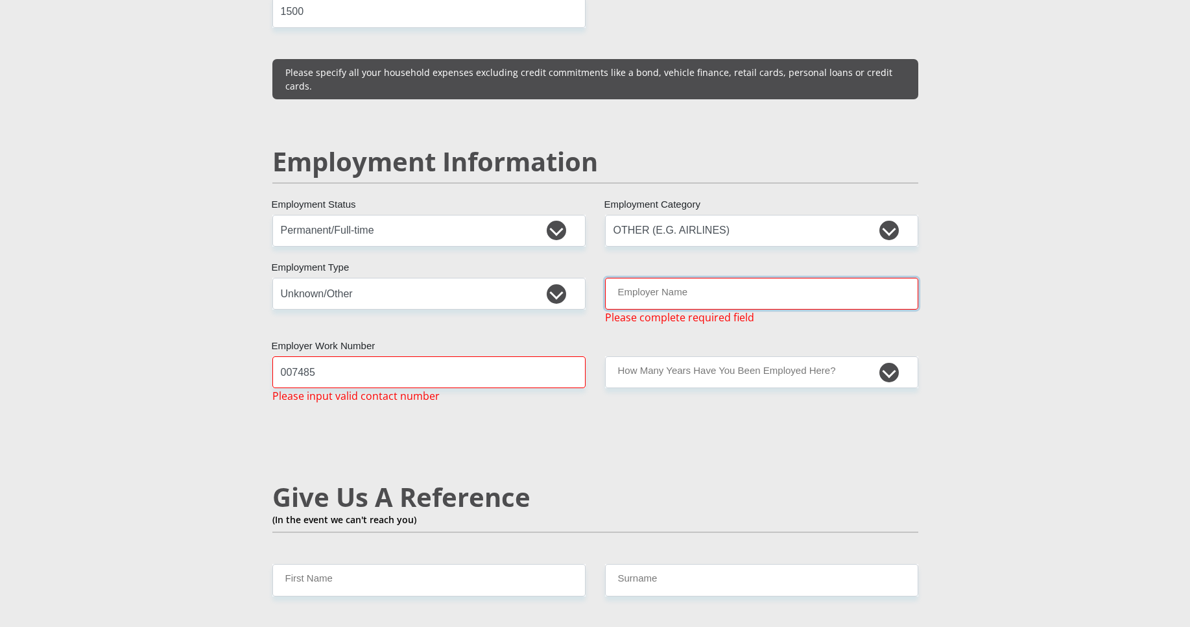
paste input "TakealotOnlineRFPtyLtd"
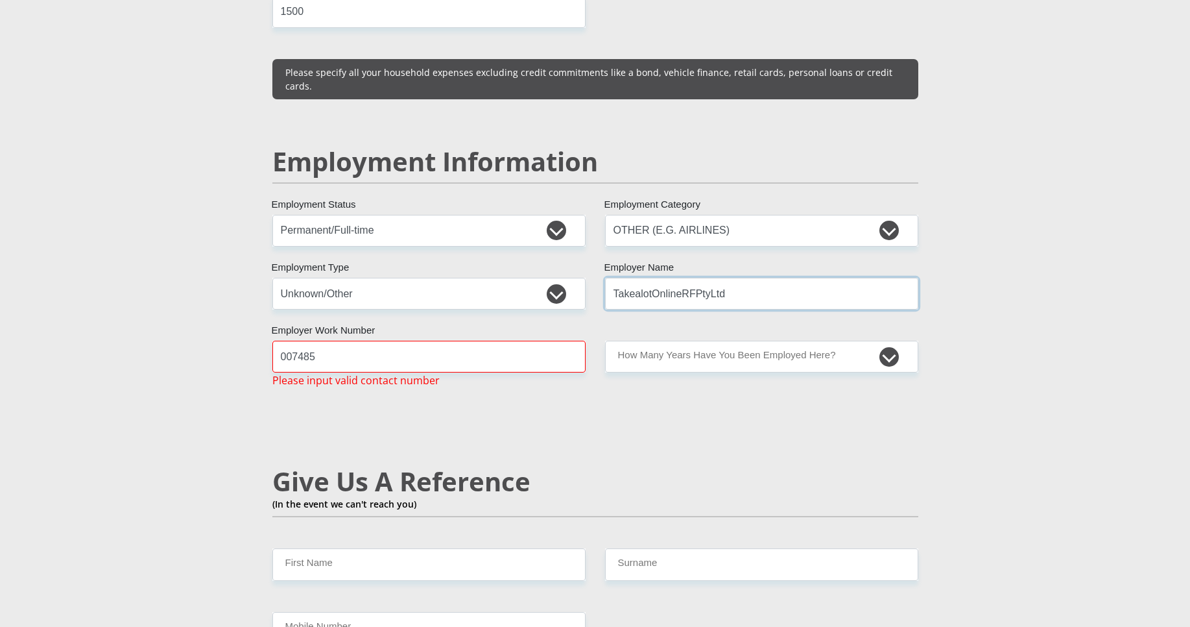
type input "TakealotOnlineRFPtyLtd"
click at [323, 341] on input "007485" at bounding box center [428, 357] width 313 height 32
type input "0"
paste input ": PER-007485"
type input ": PER-007485"
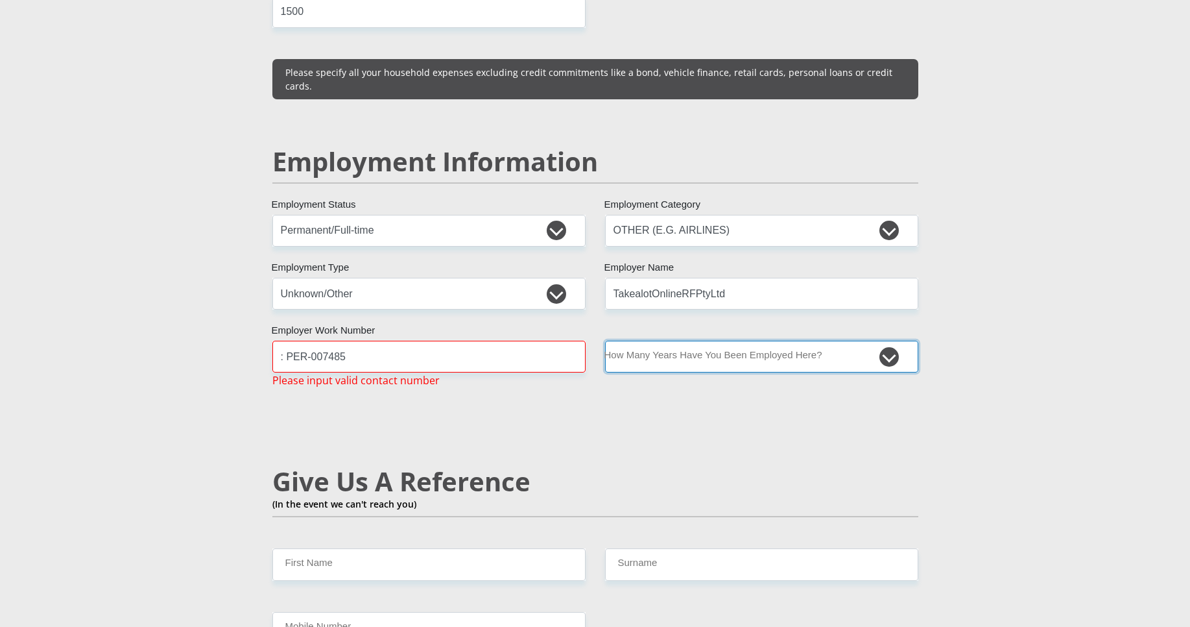
select select "6"
click at [605, 341] on select "less than 1 year 1-3 years 3-5 years 5+ years" at bounding box center [761, 357] width 313 height 32
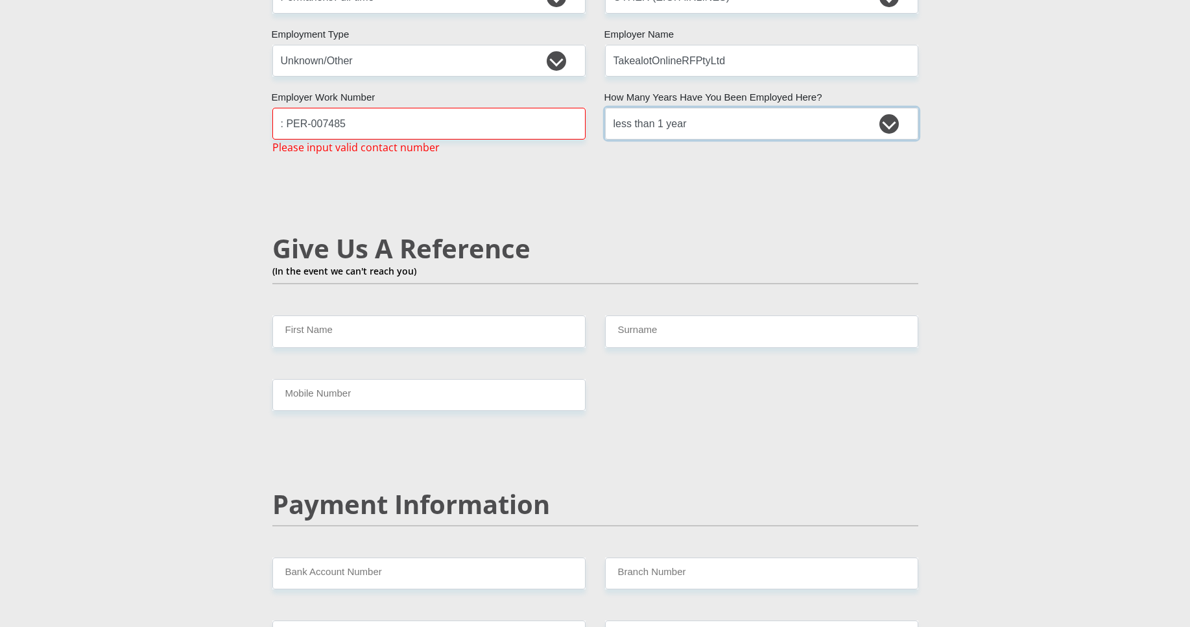
scroll to position [2101, 0]
click at [344, 315] on input "First Name" at bounding box center [428, 331] width 313 height 32
type input "0"
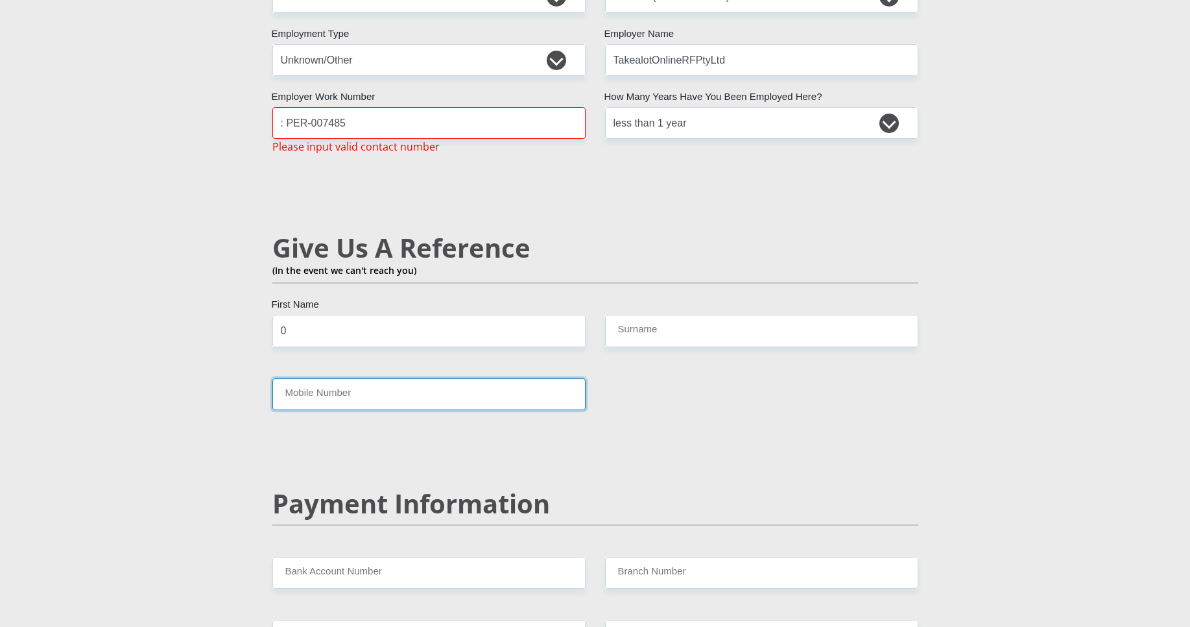
click at [329, 378] on input "Mobile Number" at bounding box center [428, 394] width 313 height 32
type input "0"
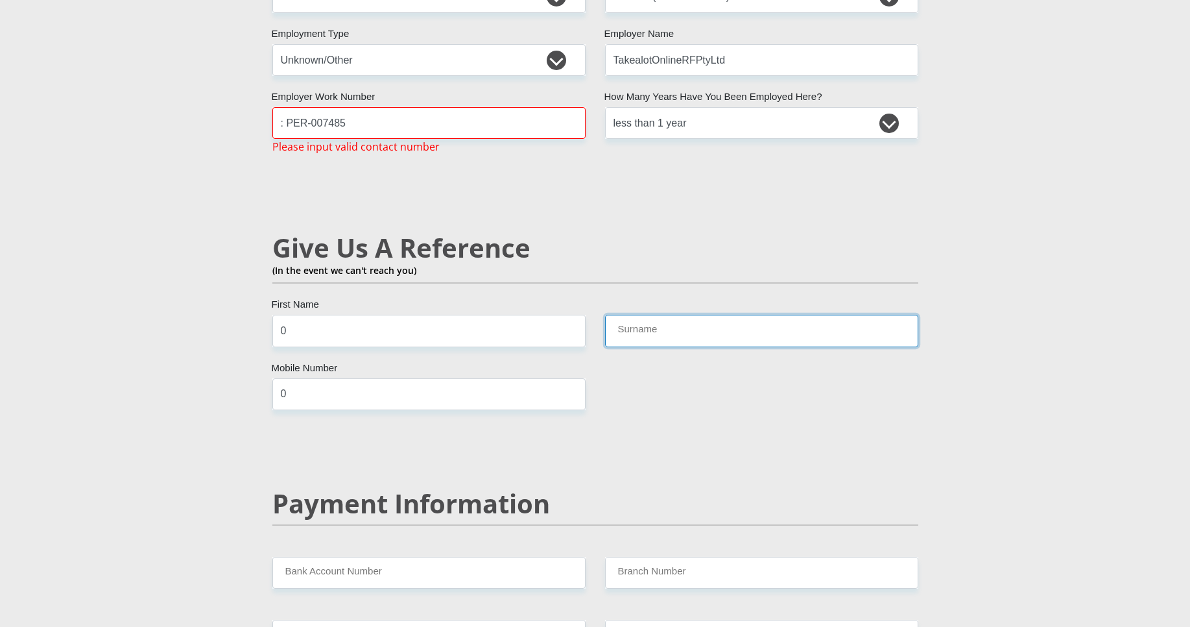
click at [709, 315] on input "Surname" at bounding box center [761, 331] width 313 height 32
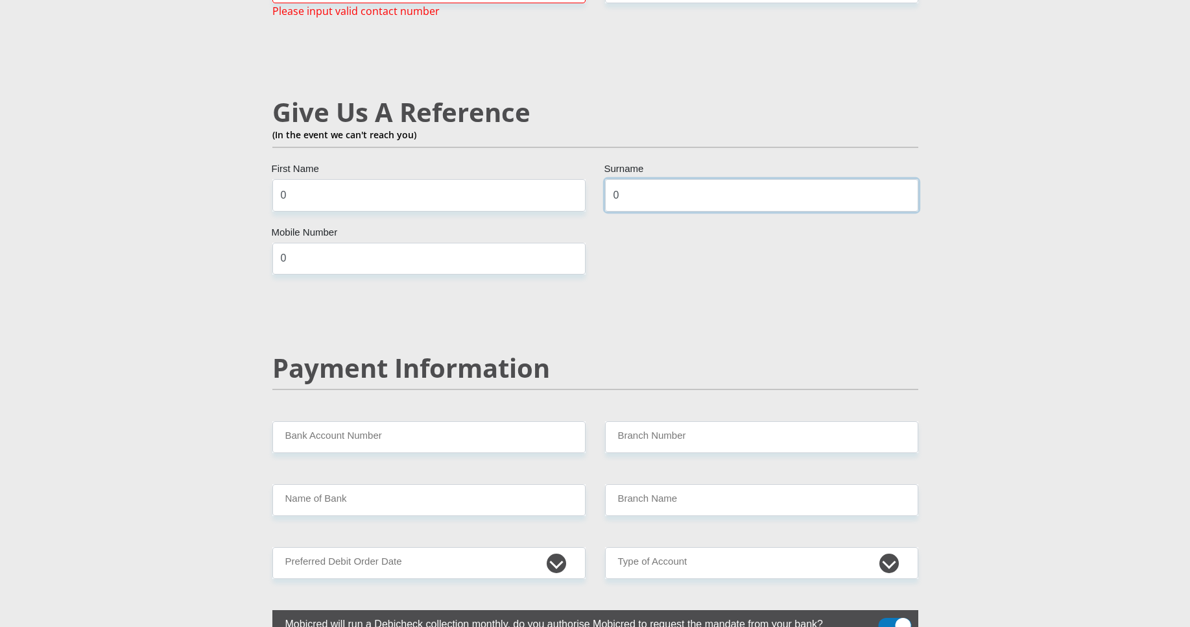
scroll to position [2335, 0]
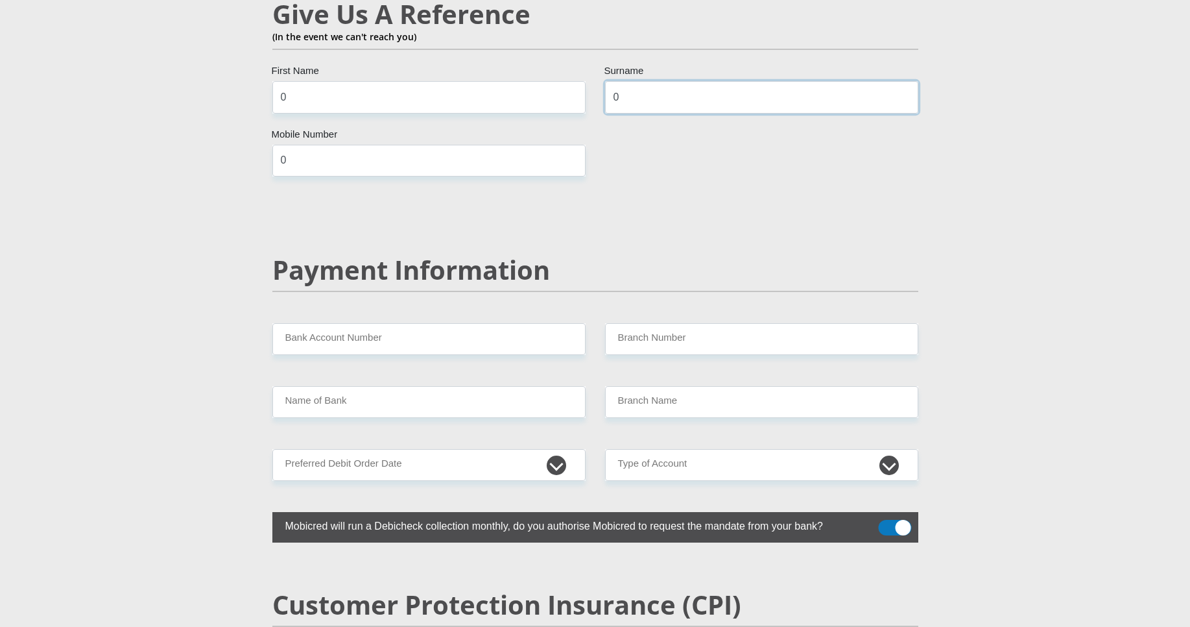
type input "0"
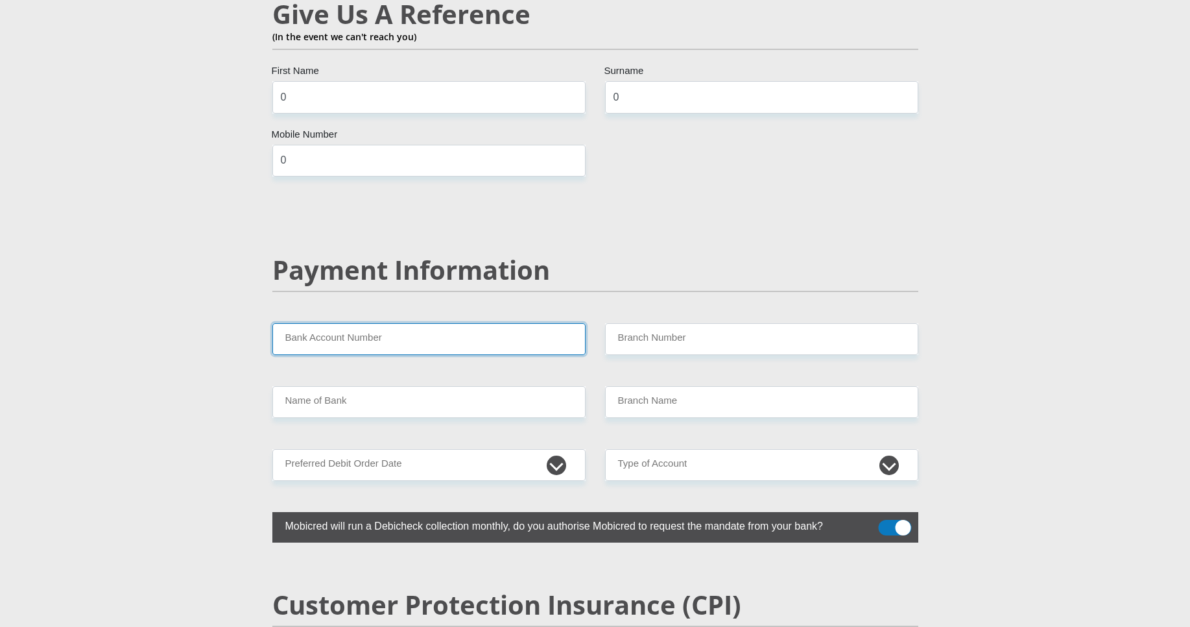
click at [365, 323] on input "Bank Account Number" at bounding box center [428, 339] width 313 height 32
paste input "CAPITEC BANK"
type input "CAPITEC BANK"
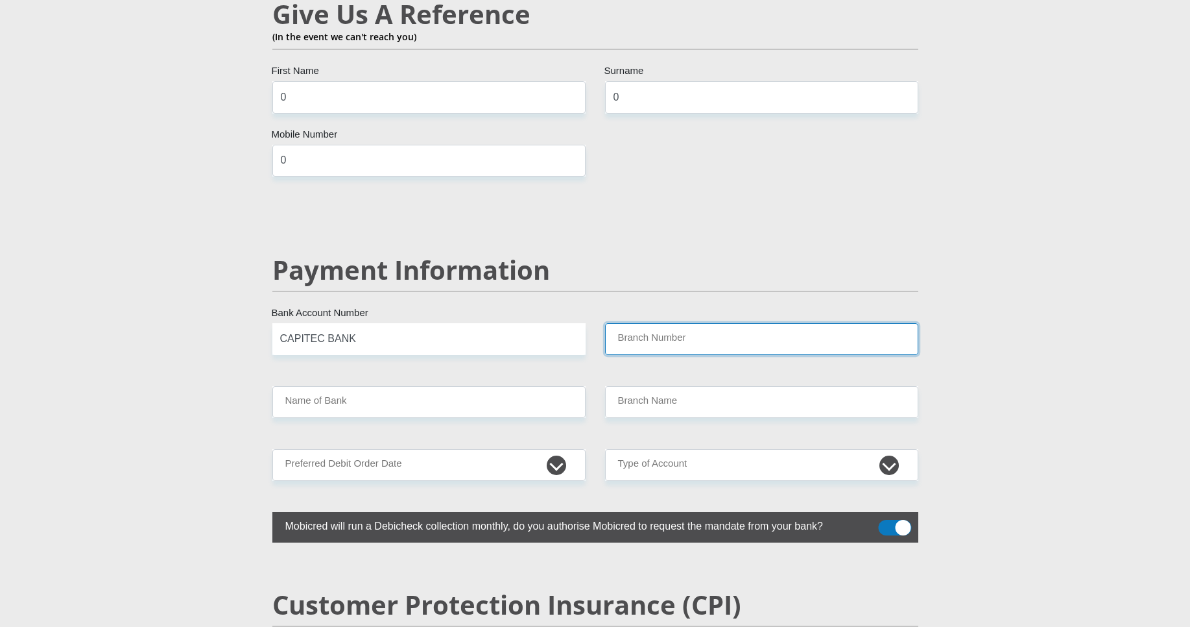
click at [659, 323] on input "Branch Number" at bounding box center [761, 339] width 313 height 32
paste input "470010"
type input "470010"
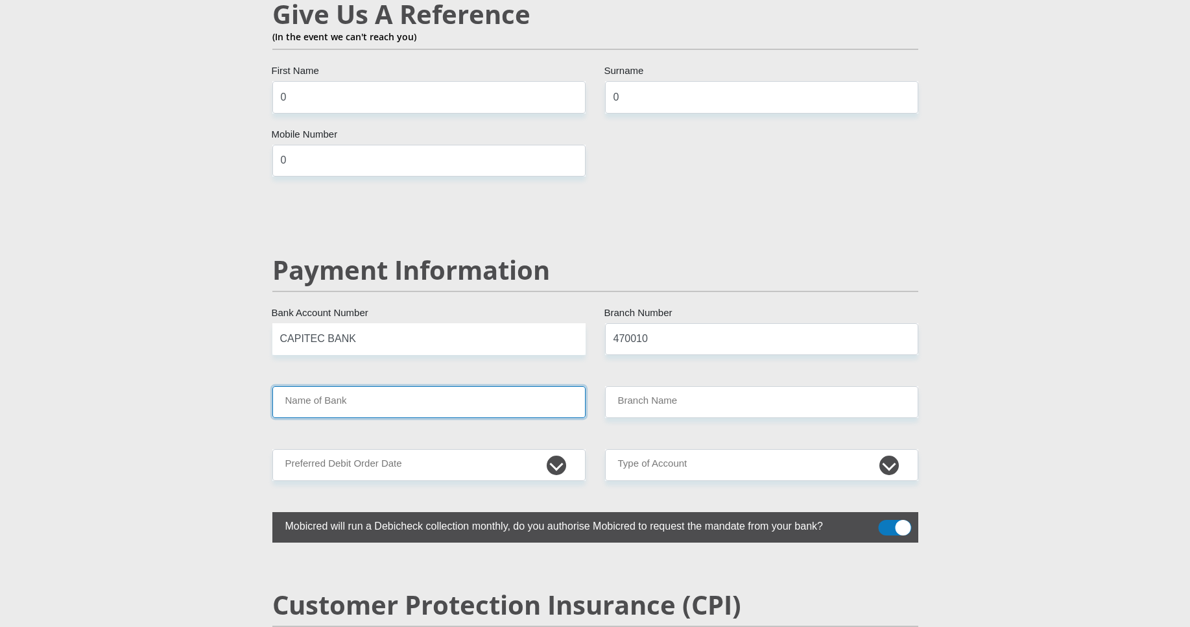
click at [443, 386] on input "Name of Bank" at bounding box center [428, 402] width 313 height 32
type input "CAPITEC BANK LIMITED"
type input "CAPITEC BANK CPC"
drag, startPoint x: 384, startPoint y: 302, endPoint x: 304, endPoint y: 303, distance: 80.4
click at [304, 323] on input "CAPITEC BANK" at bounding box center [428, 339] width 313 height 32
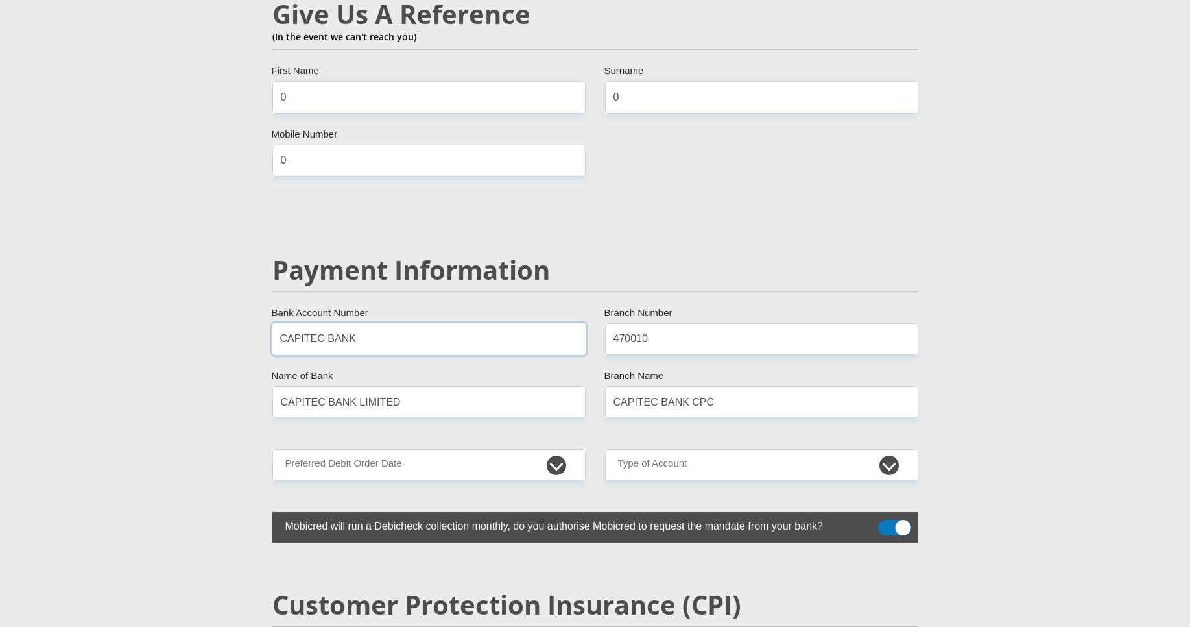
click at [299, 323] on input "CAPITEC BANK" at bounding box center [428, 339] width 313 height 32
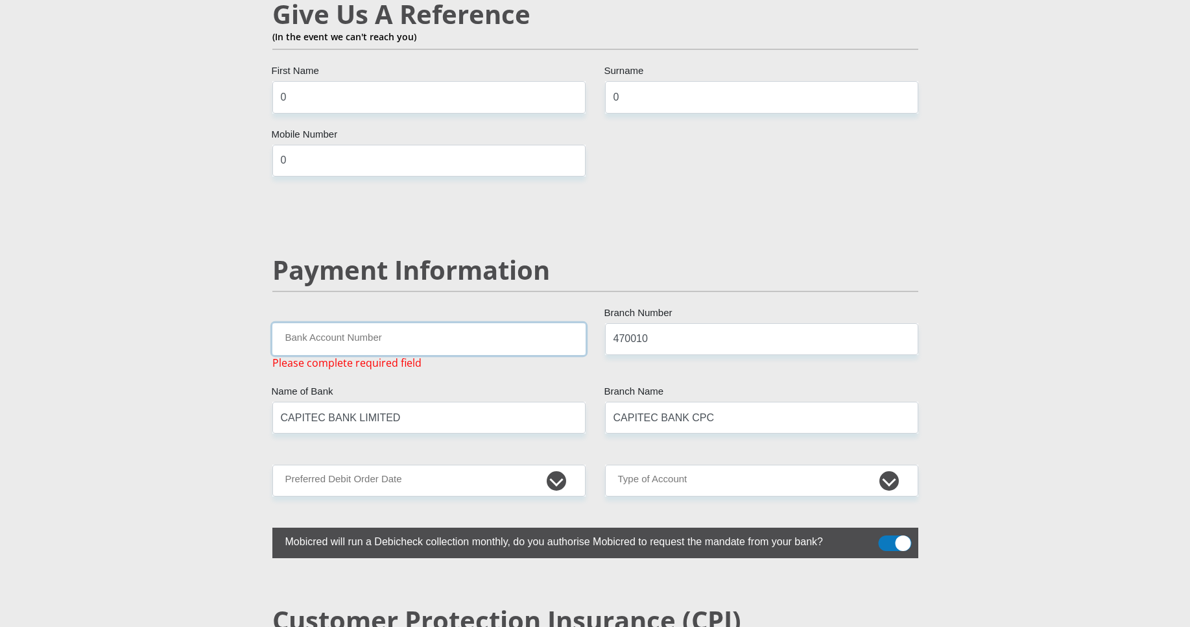
paste input "1759241065"
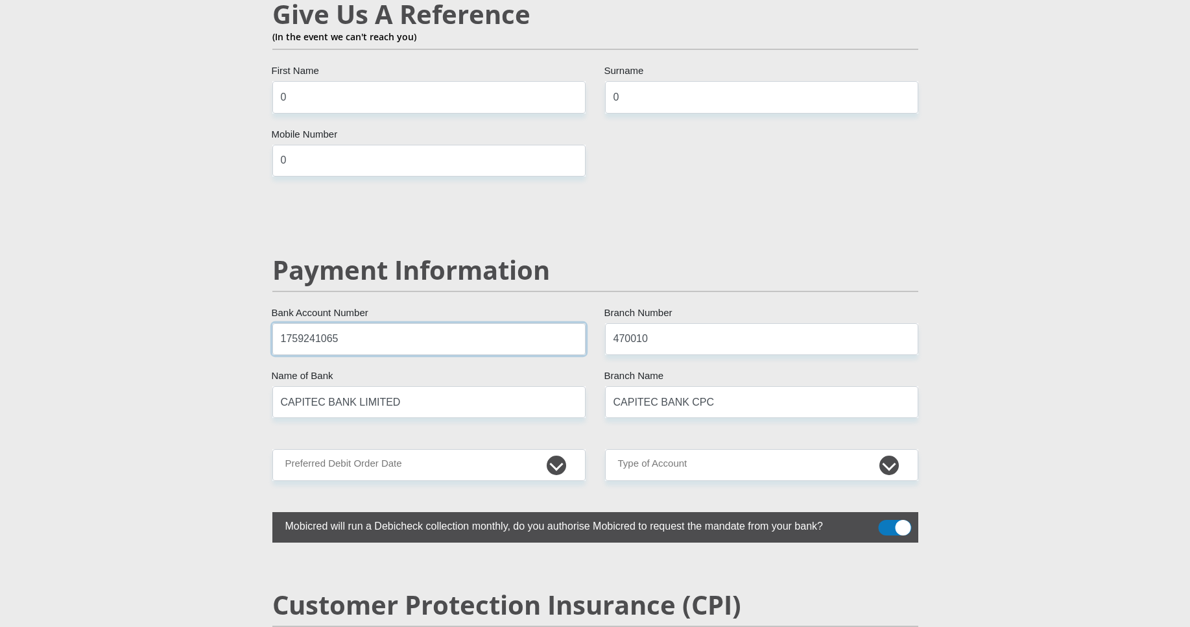
type input "1759241065"
select select "26"
click at [272, 449] on select "1st 2nd 3rd 4th 5th 7th 18th 19th 20th 21st 22nd 23rd 24th 25th 26th 27th 28th …" at bounding box center [428, 465] width 313 height 32
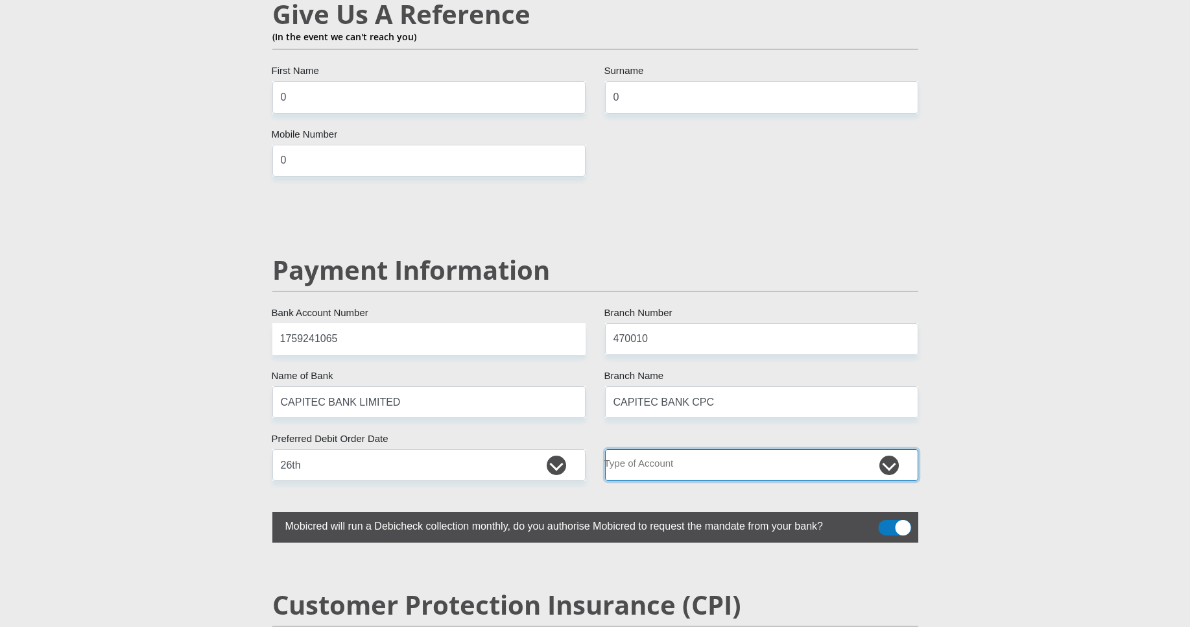
select select "CUR"
click at [605, 449] on select "Cheque Savings" at bounding box center [761, 465] width 313 height 32
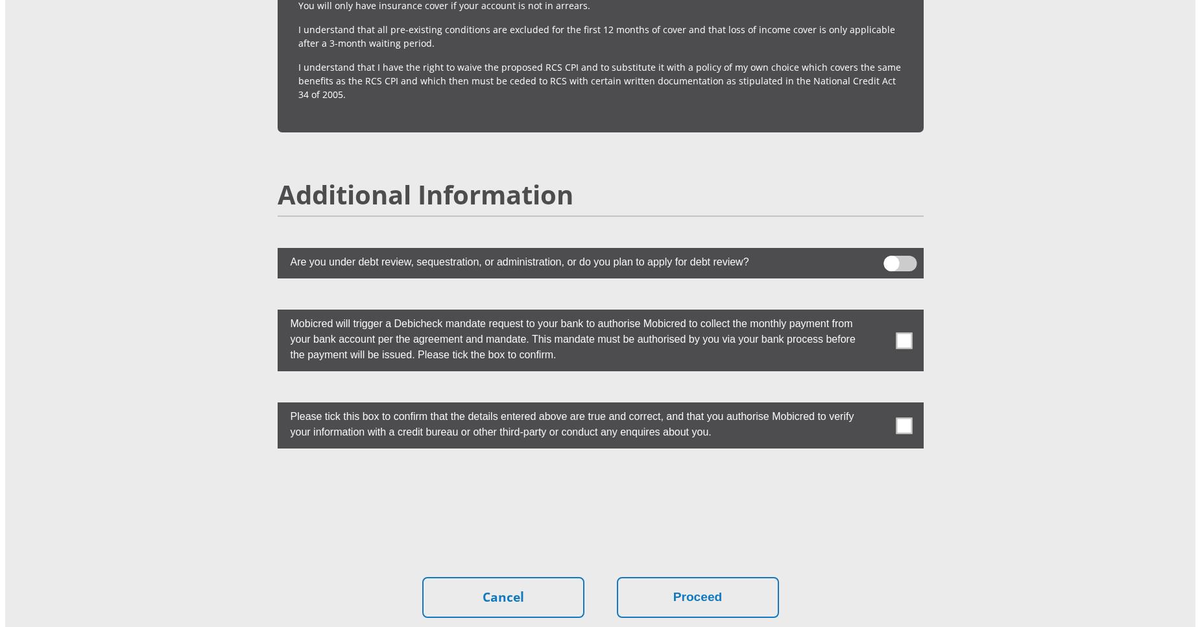
scroll to position [3518, 0]
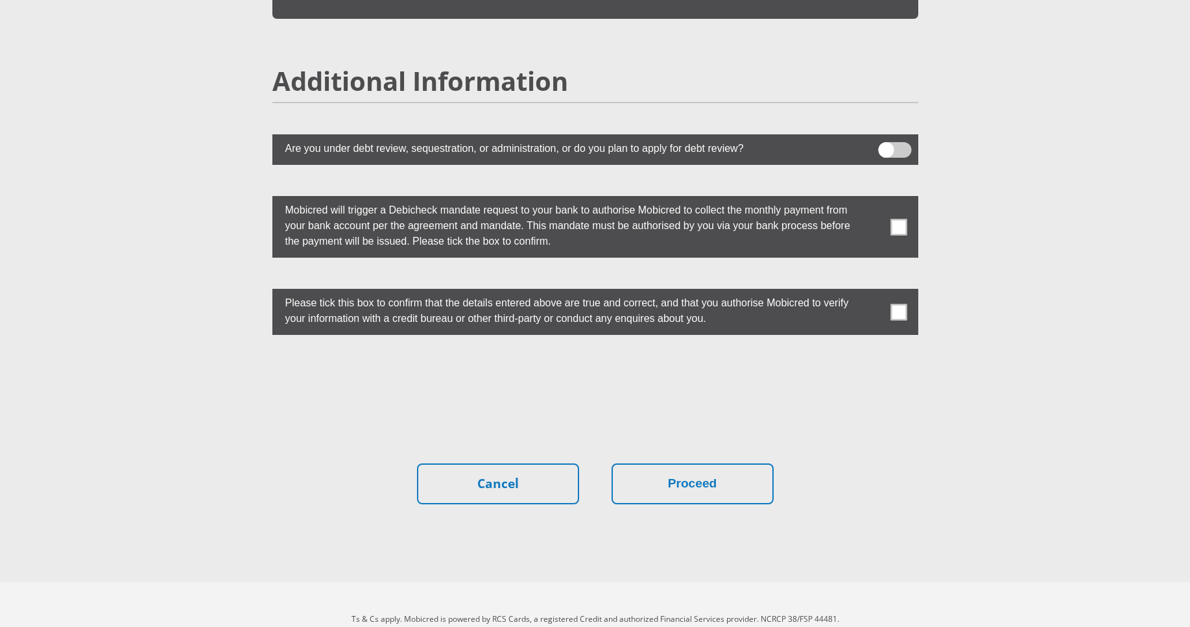
click at [903, 219] on span at bounding box center [899, 227] width 16 height 16
click at [873, 199] on input "checkbox" at bounding box center [873, 199] width 0 height 0
click at [894, 304] on span at bounding box center [899, 312] width 16 height 16
click at [873, 292] on input "checkbox" at bounding box center [873, 292] width 0 height 0
click at [716, 463] on button "Proceed" at bounding box center [693, 483] width 162 height 41
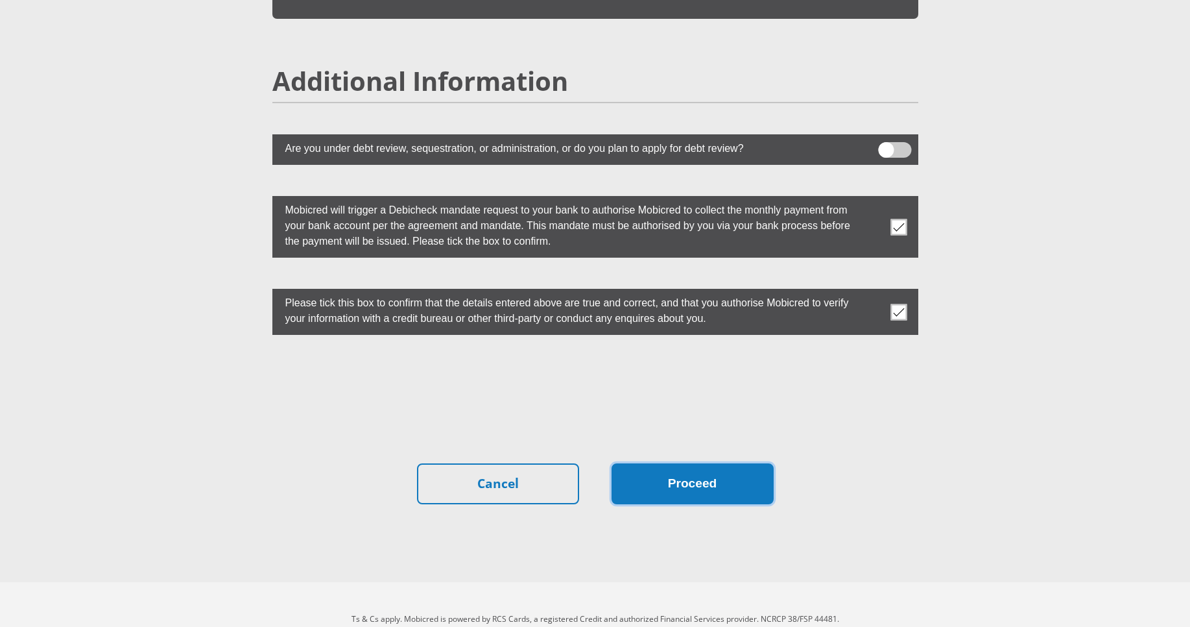
click at [716, 463] on button "Proceed" at bounding box center [693, 483] width 162 height 41
click at [884, 142] on span at bounding box center [894, 150] width 33 height 16
click at [886, 145] on input "checkbox" at bounding box center [886, 145] width 0 height 0
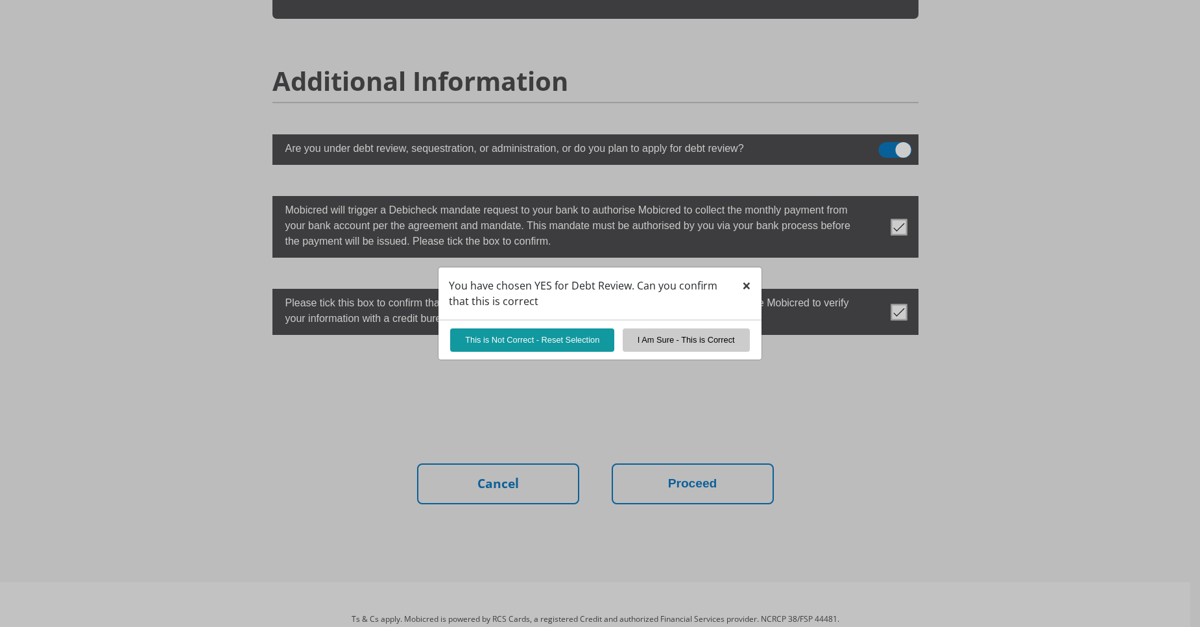
click at [746, 285] on span "×" at bounding box center [746, 284] width 9 height 21
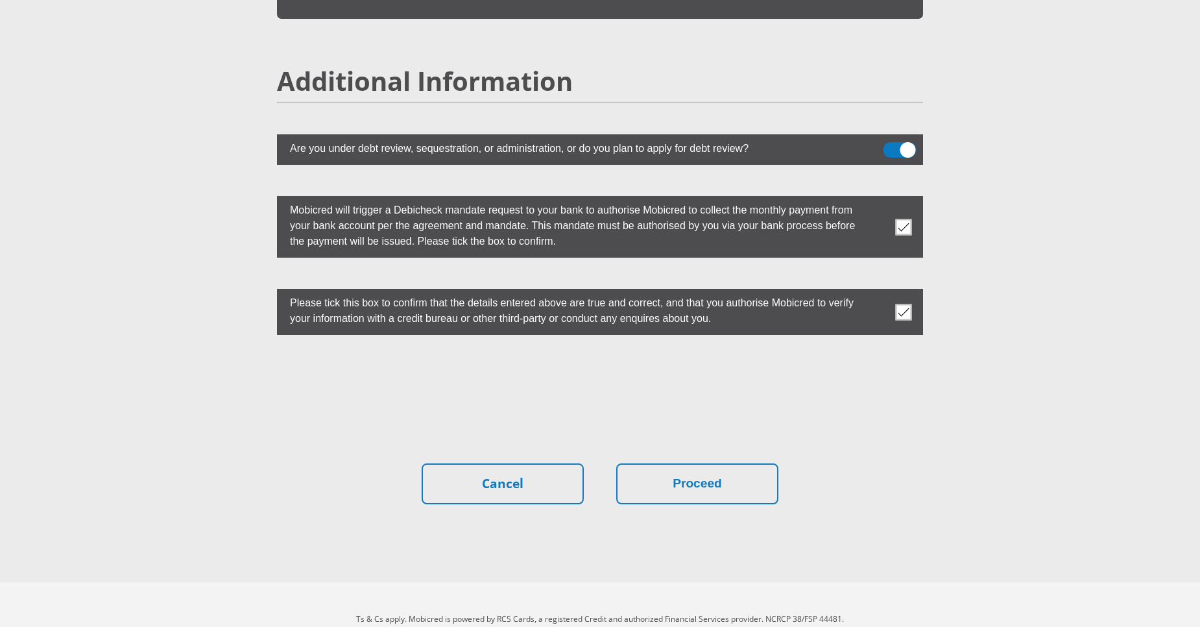
click at [900, 142] on span at bounding box center [899, 150] width 33 height 16
click at [891, 145] on input "checkbox" at bounding box center [891, 145] width 0 height 0
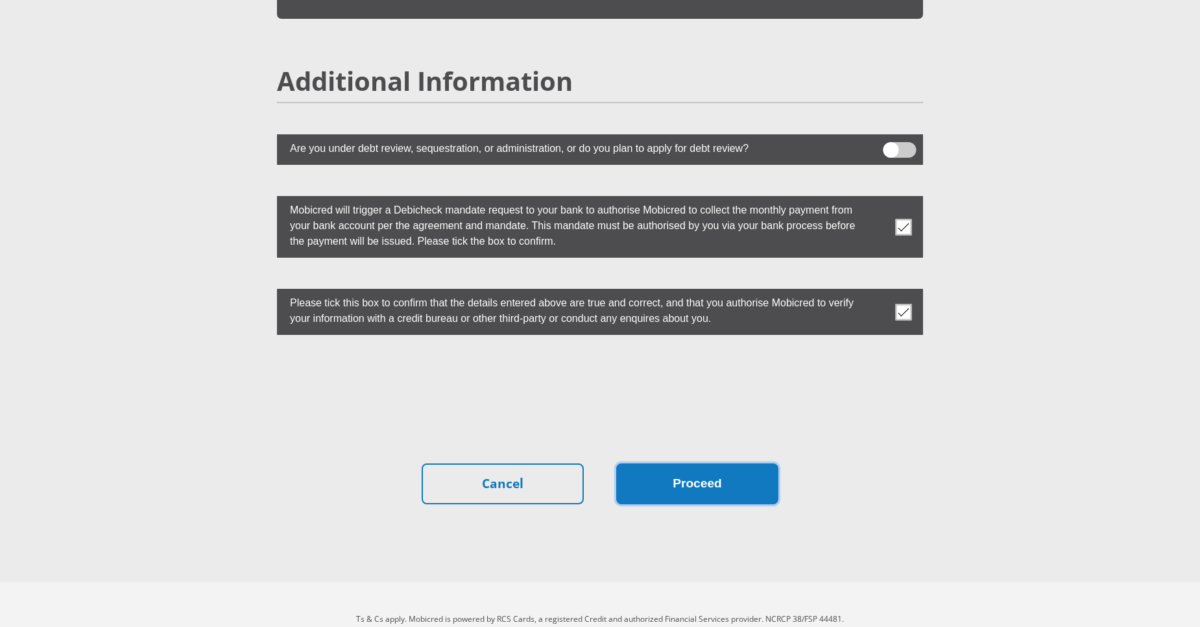
click at [704, 463] on button "Proceed" at bounding box center [697, 483] width 162 height 41
click at [745, 463] on button "Proceed" at bounding box center [697, 483] width 162 height 41
click at [907, 142] on span at bounding box center [899, 150] width 33 height 16
click at [891, 145] on input "checkbox" at bounding box center [891, 145] width 0 height 0
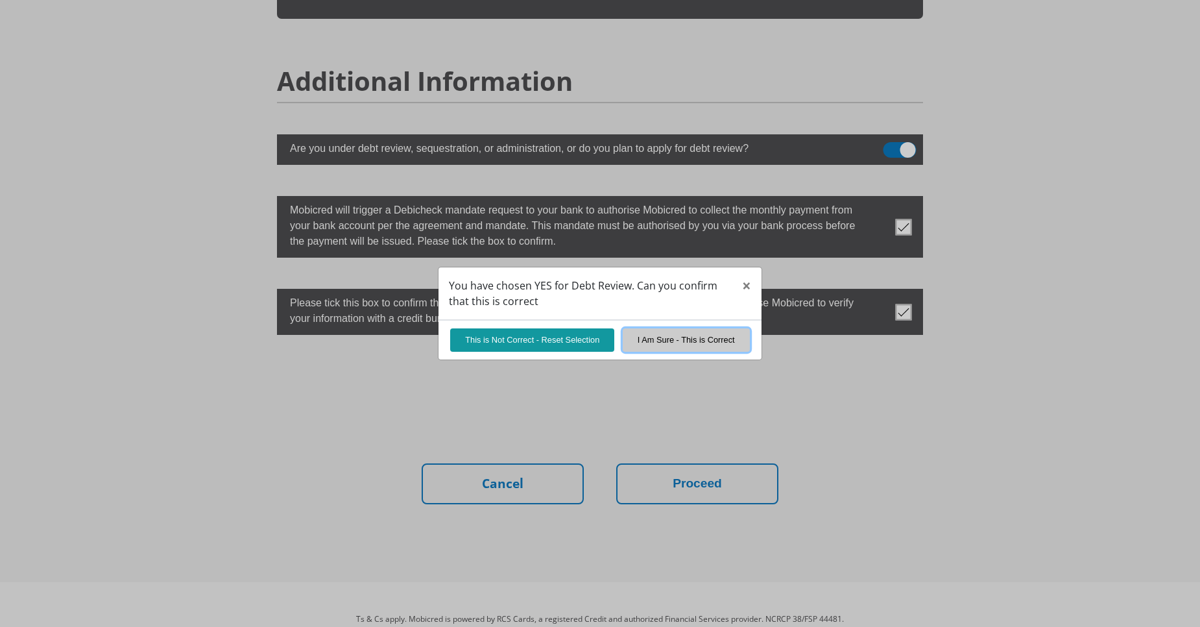
click at [657, 341] on button "I Am Sure - This is Correct" at bounding box center [686, 339] width 127 height 23
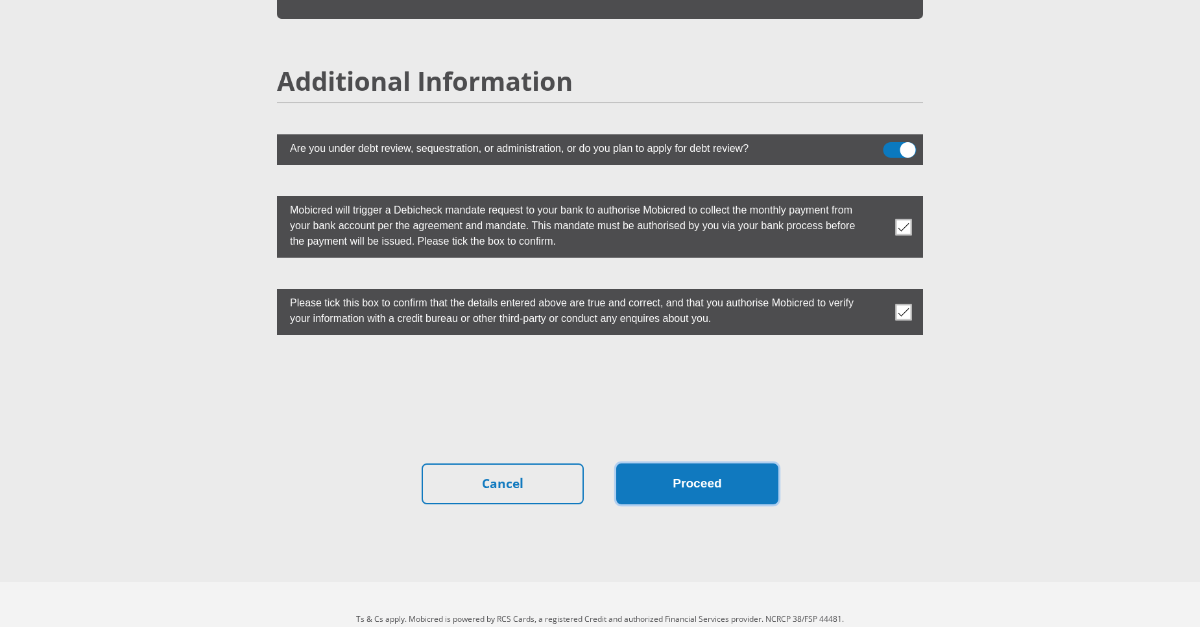
click at [686, 463] on button "Proceed" at bounding box center [697, 483] width 162 height 41
click at [689, 463] on button "Proceed" at bounding box center [697, 483] width 162 height 41
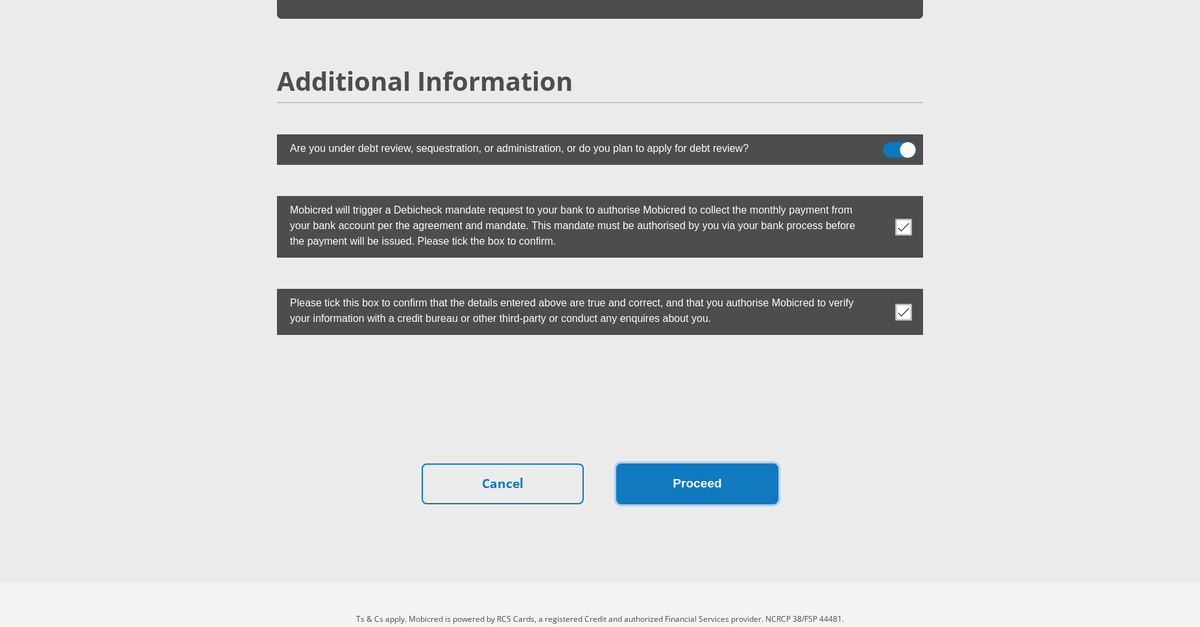
click at [689, 463] on button "Proceed" at bounding box center [697, 483] width 162 height 41
